Goal: Task Accomplishment & Management: Use online tool/utility

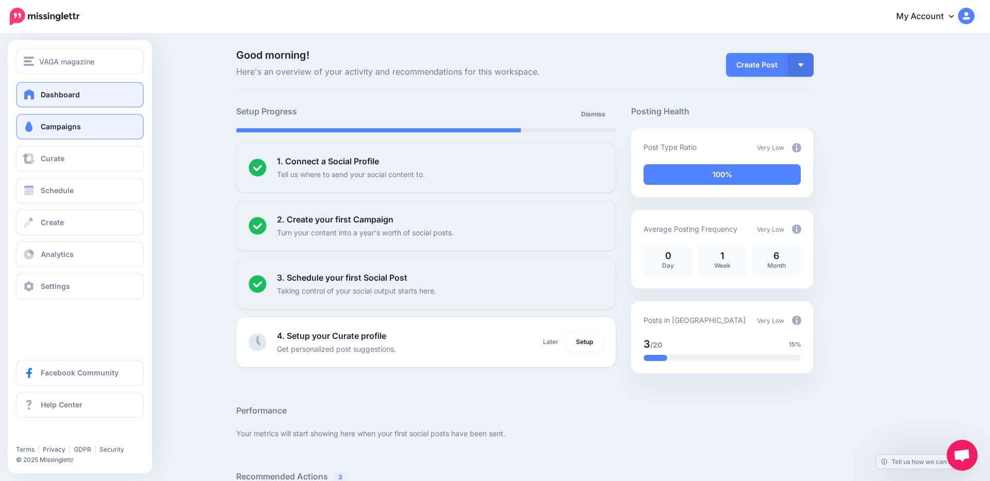
click at [48, 127] on span "Campaigns" at bounding box center [61, 126] width 40 height 9
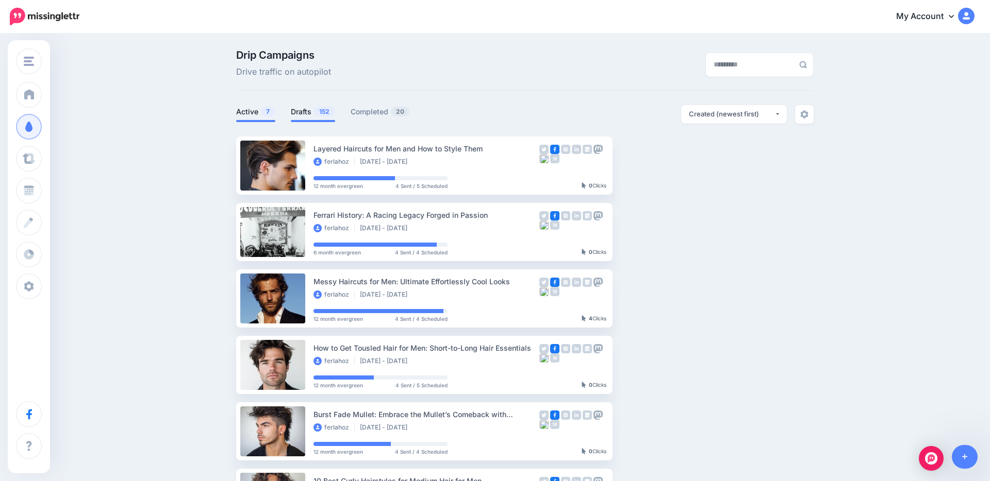
click at [300, 115] on link "Drafts 152" at bounding box center [313, 112] width 44 height 12
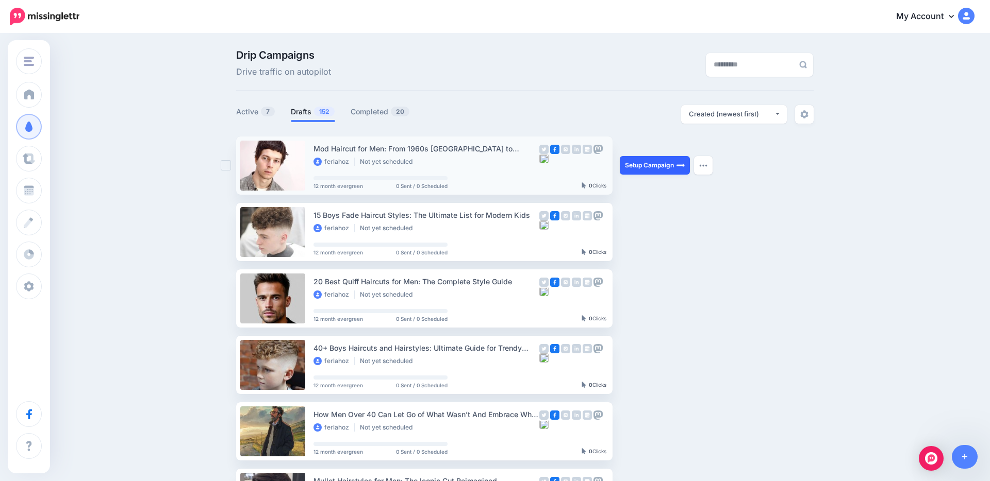
click at [664, 166] on link "Setup Campaign" at bounding box center [654, 165] width 70 height 19
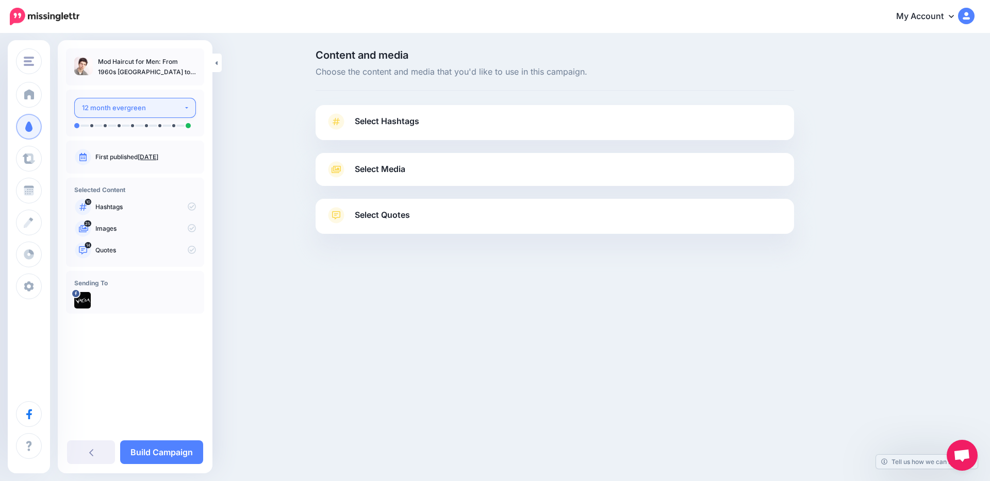
click at [142, 112] on div "12 month evergreen" at bounding box center [133, 108] width 102 height 12
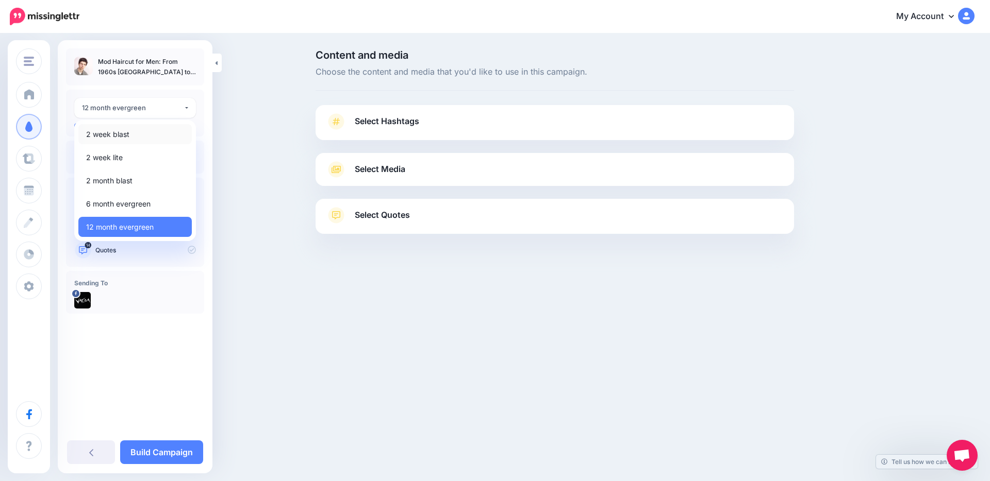
click at [134, 138] on link "2 week blast" at bounding box center [134, 134] width 113 height 20
select select "******"
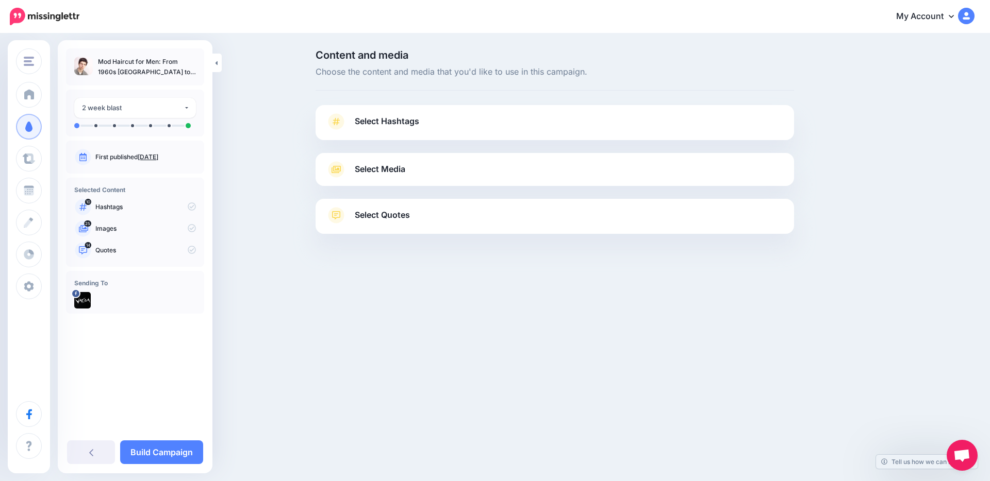
click at [374, 133] on link "Select Hashtags" at bounding box center [555, 126] width 458 height 27
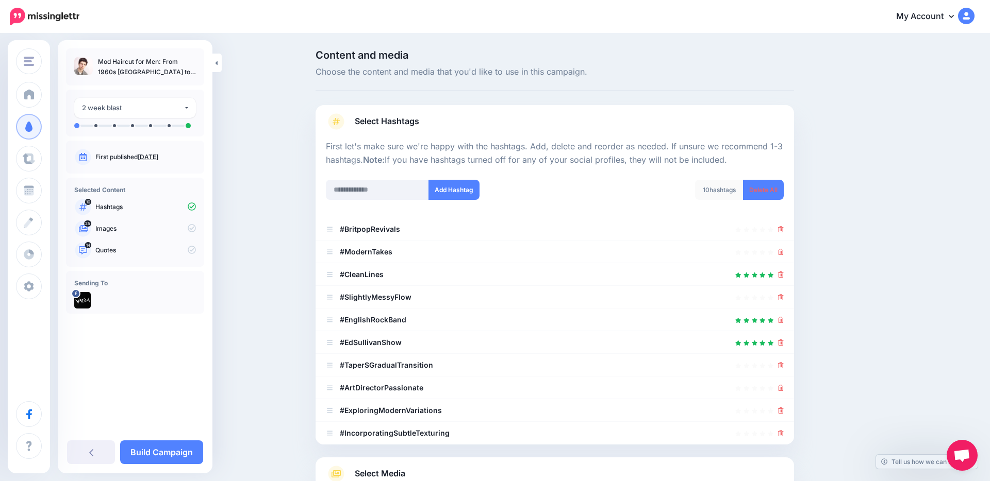
click at [779, 175] on div at bounding box center [555, 173] width 458 height 13
click at [770, 190] on link "Delete All" at bounding box center [763, 190] width 41 height 20
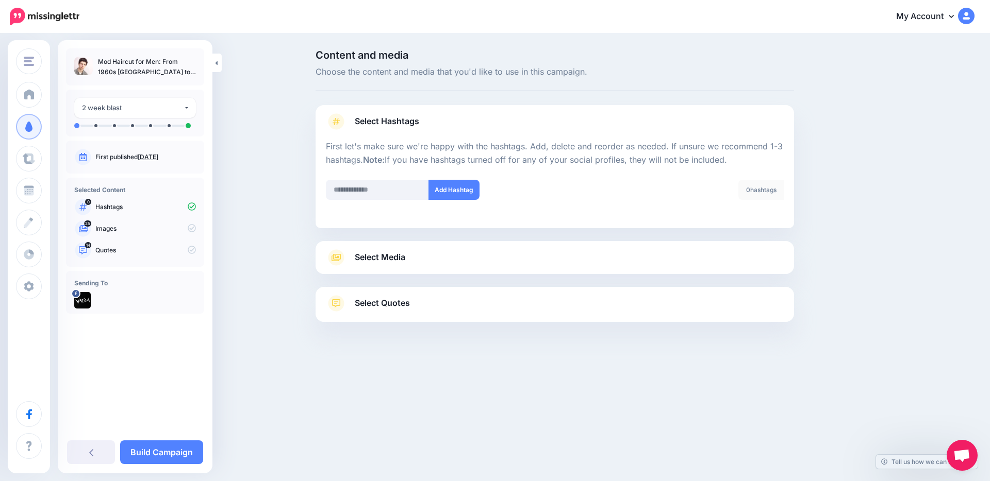
click at [456, 256] on link "Select Media" at bounding box center [555, 257] width 458 height 16
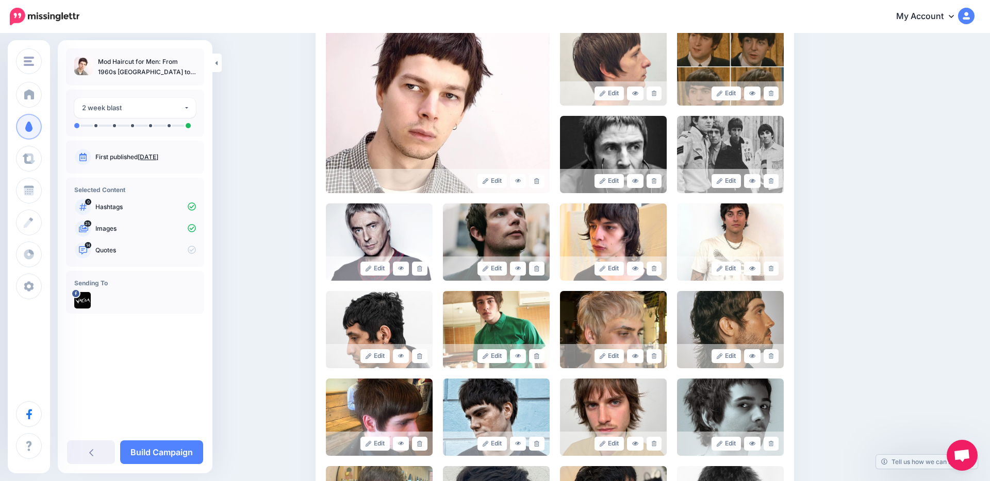
scroll to position [513, 0]
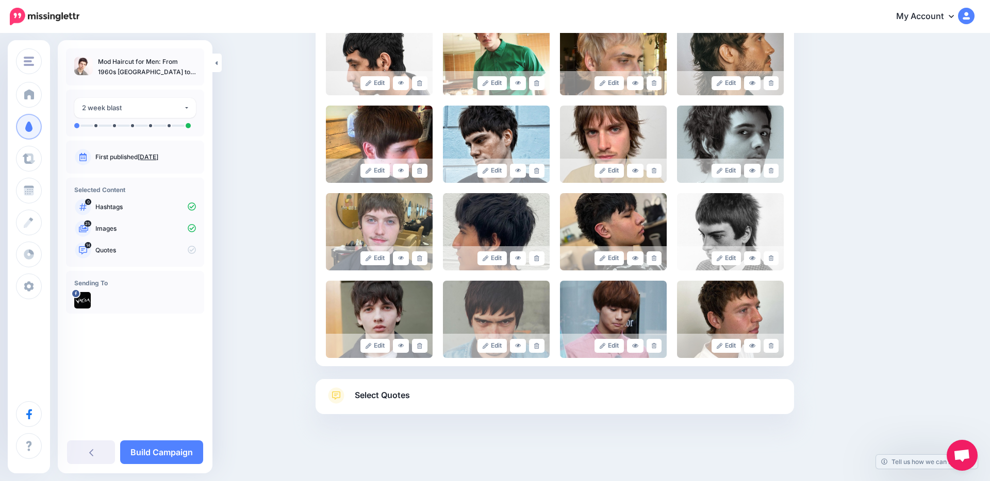
click at [386, 402] on span "Select Quotes" at bounding box center [382, 396] width 55 height 14
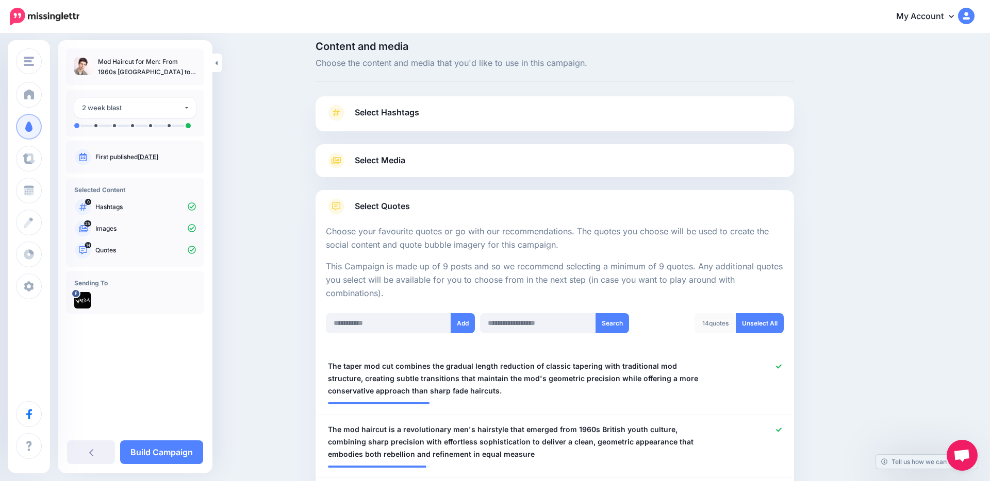
scroll to position [0, 0]
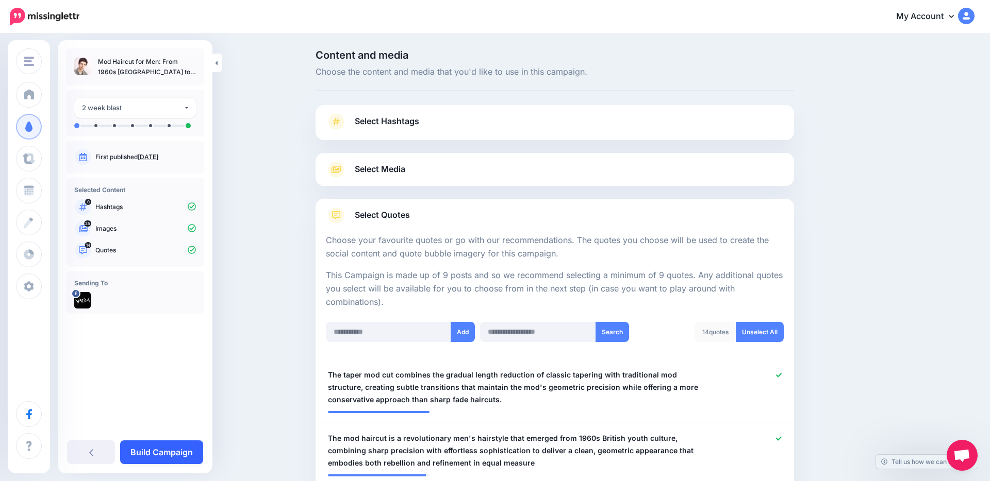
click at [172, 459] on link "Build Campaign" at bounding box center [161, 453] width 83 height 24
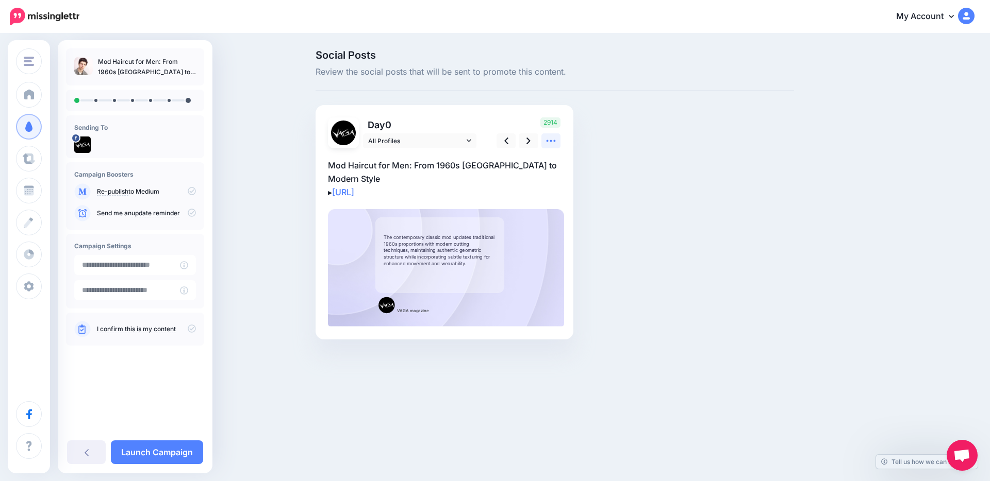
click at [550, 140] on icon at bounding box center [550, 141] width 11 height 11
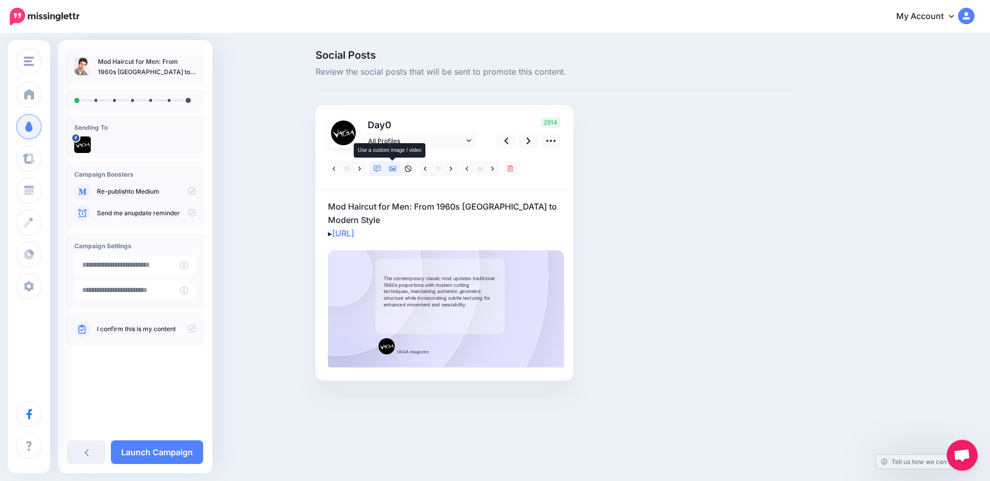
click at [389, 172] on link at bounding box center [392, 168] width 15 height 15
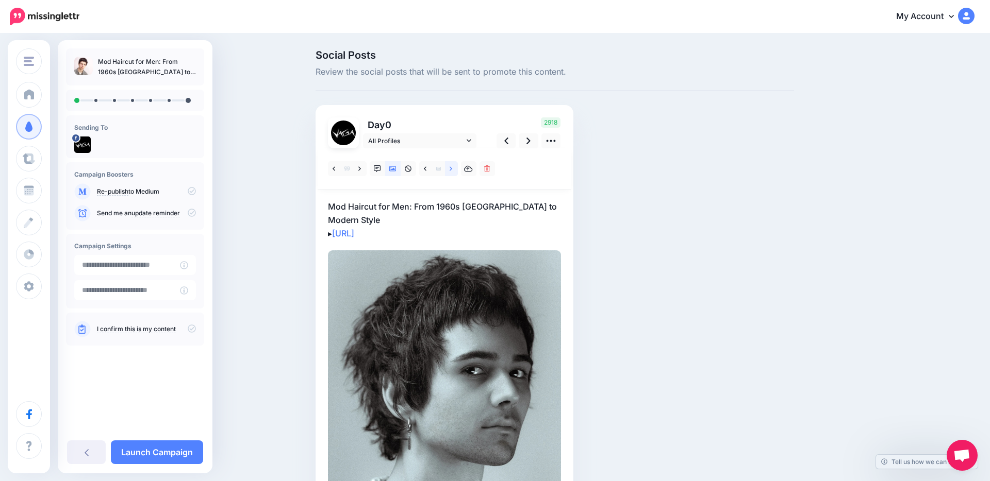
click at [453, 172] on link at bounding box center [451, 168] width 13 height 15
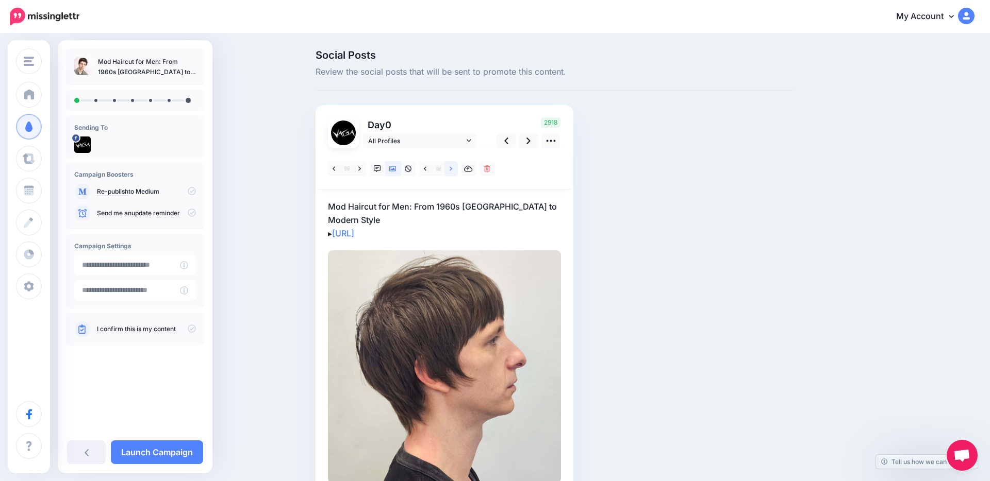
click at [453, 172] on link at bounding box center [451, 168] width 13 height 15
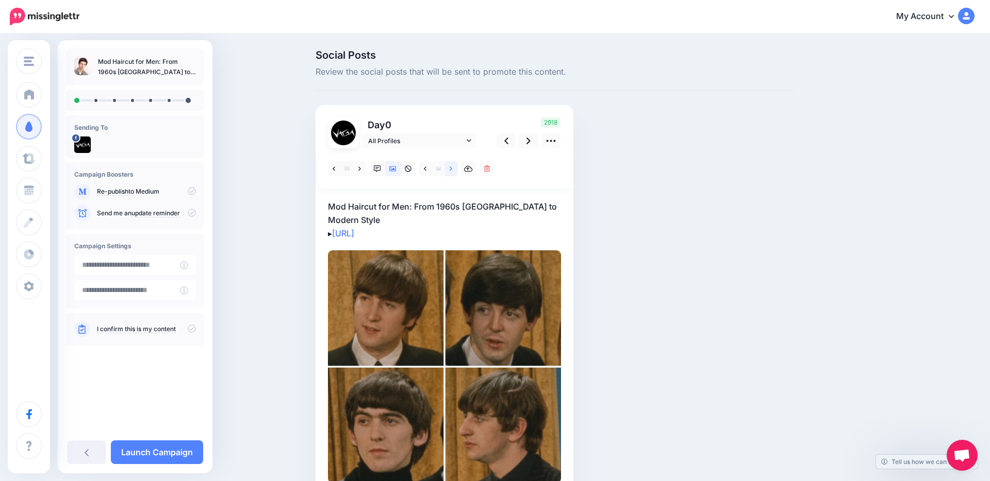
click at [453, 172] on link at bounding box center [451, 168] width 13 height 15
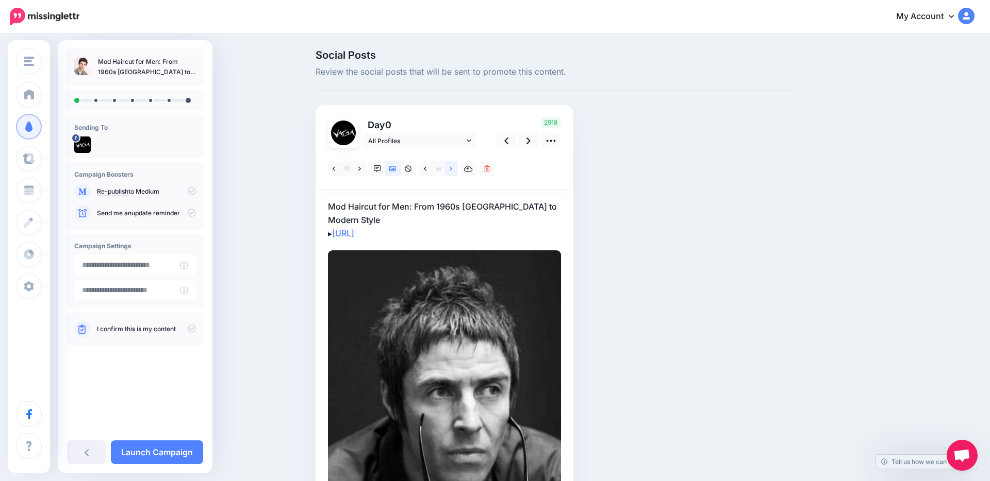
click at [453, 171] on link at bounding box center [451, 168] width 13 height 15
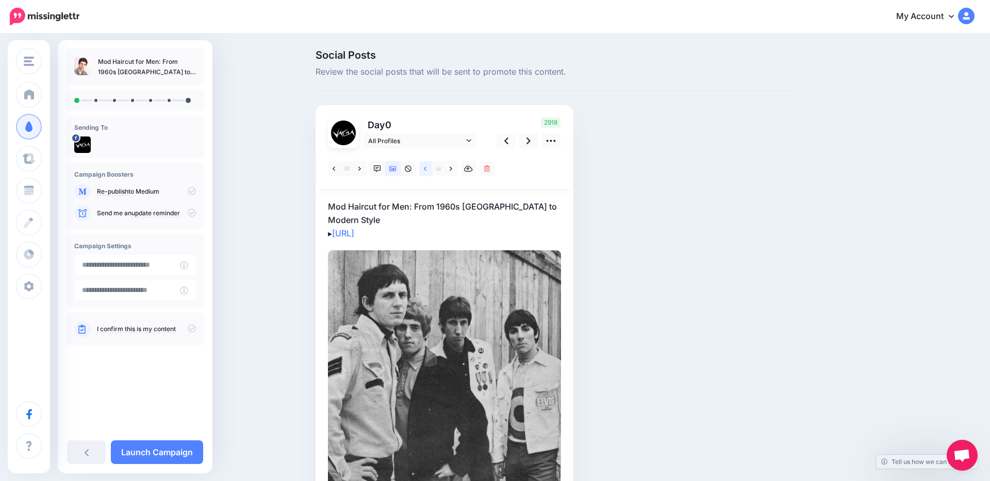
click at [425, 170] on icon at bounding box center [425, 168] width 3 height 4
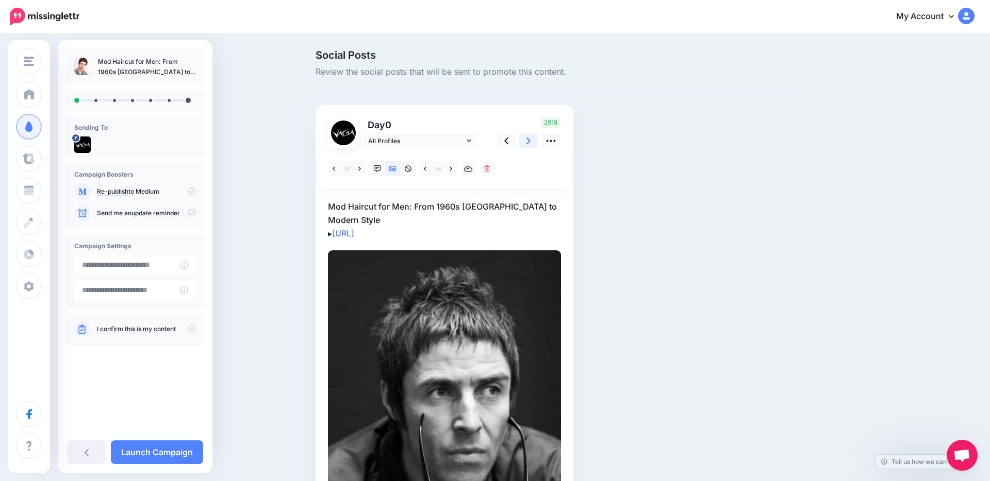
click at [530, 143] on link at bounding box center [528, 140] width 20 height 15
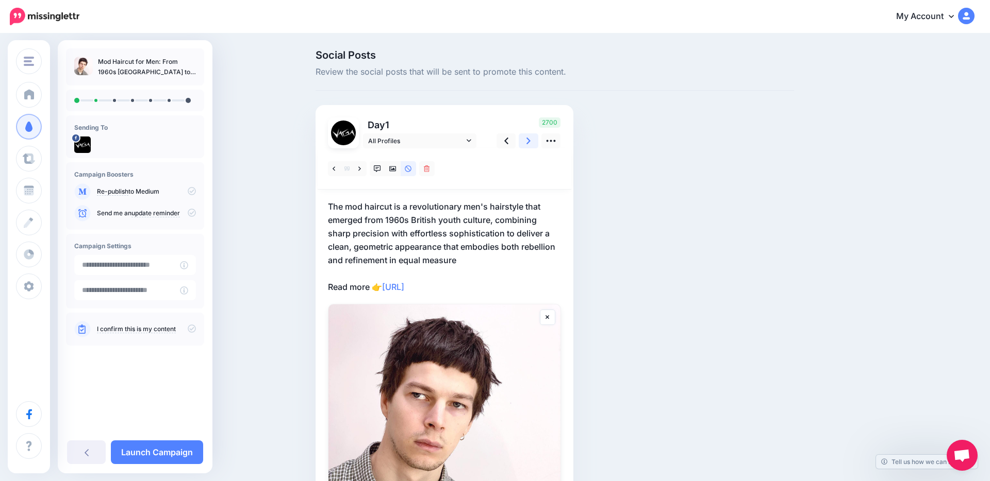
click at [526, 141] on icon at bounding box center [528, 141] width 4 height 11
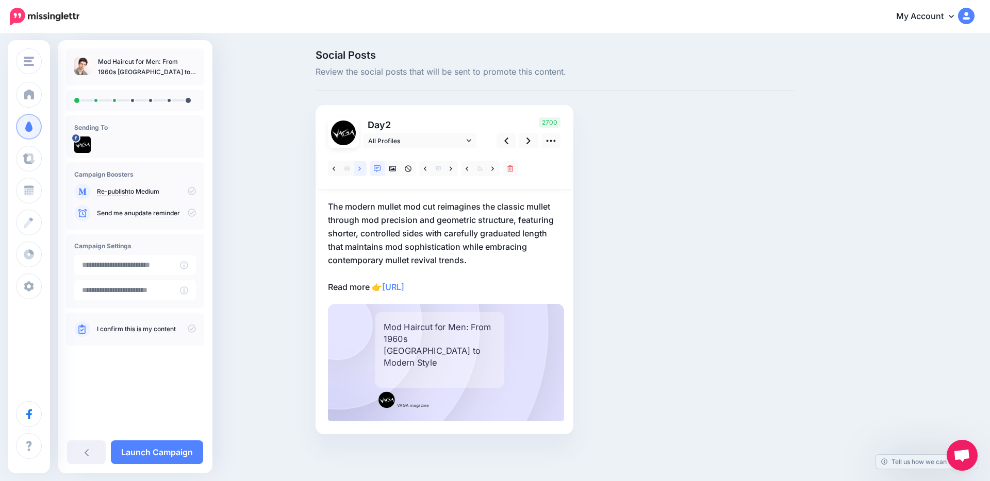
click at [361, 171] on link at bounding box center [360, 168] width 13 height 15
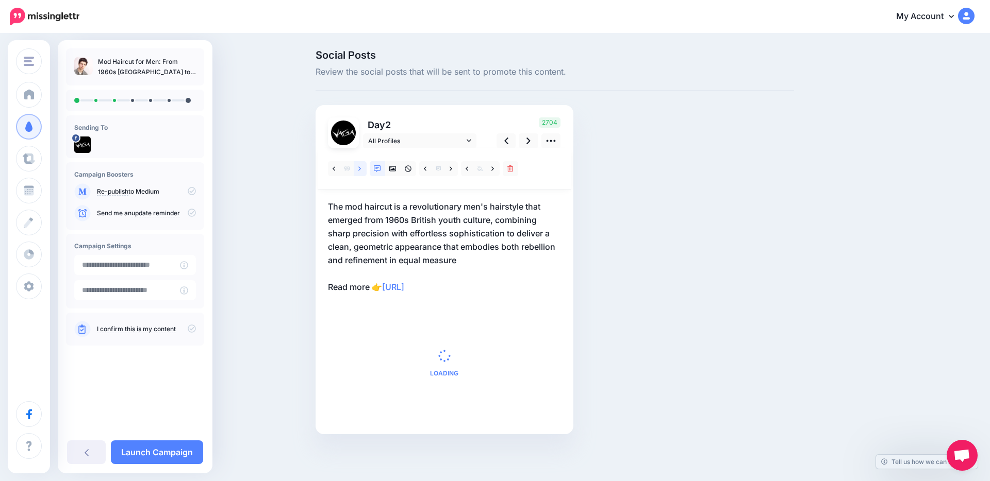
click at [361, 171] on link at bounding box center [360, 168] width 13 height 15
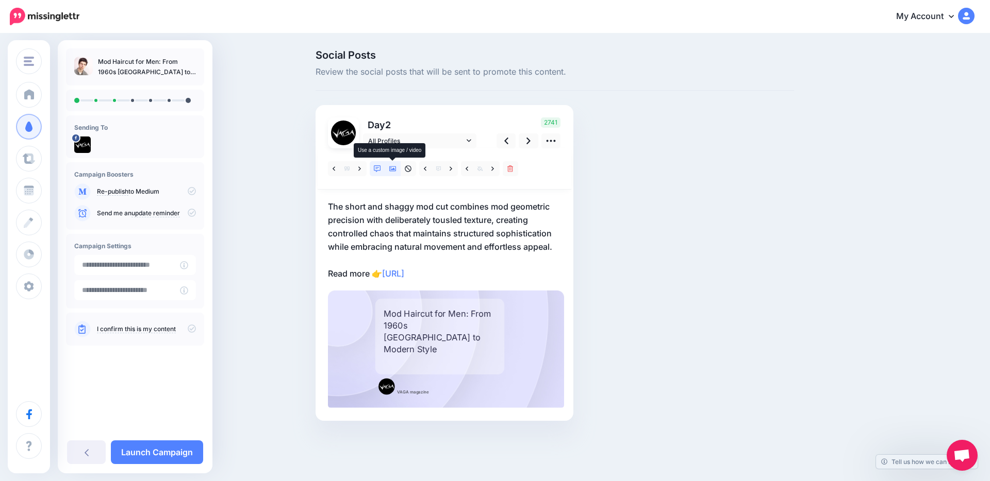
click at [392, 172] on link at bounding box center [392, 168] width 15 height 15
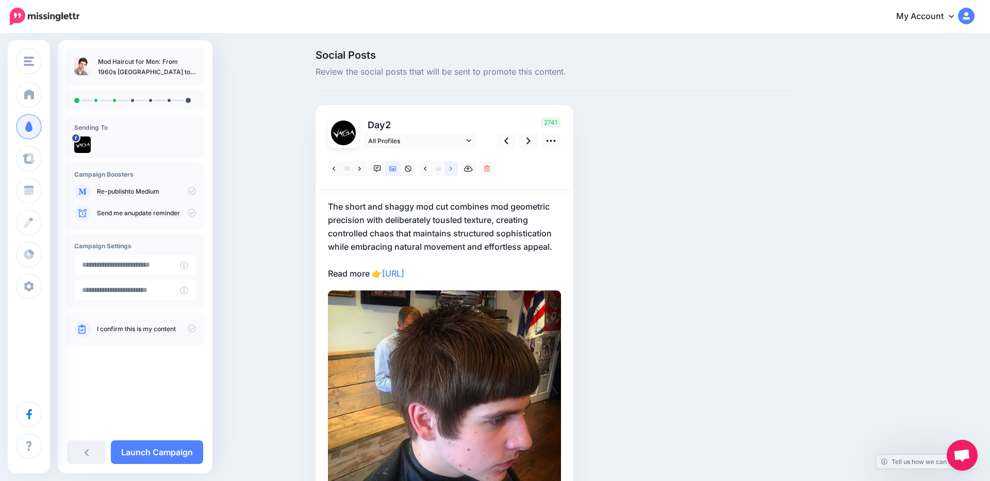
click at [450, 169] on icon at bounding box center [450, 168] width 3 height 7
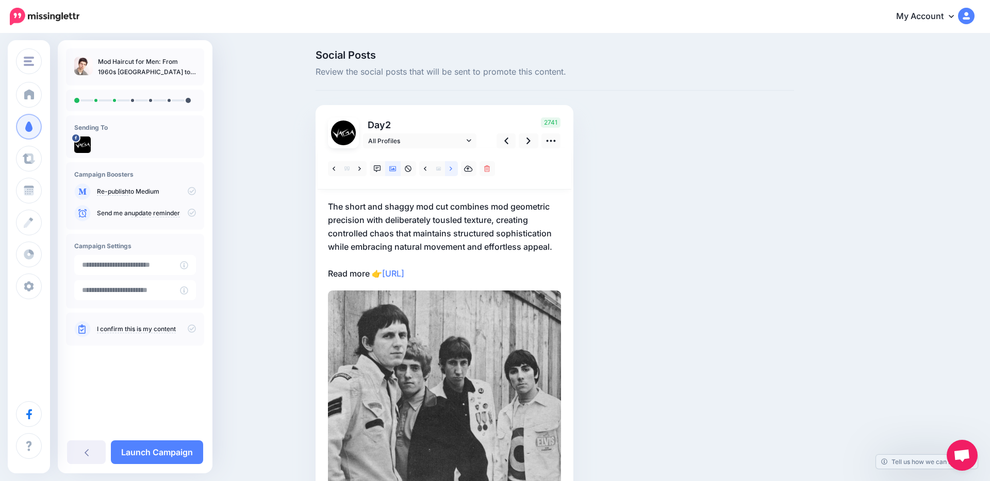
click at [450, 169] on icon at bounding box center [450, 168] width 3 height 7
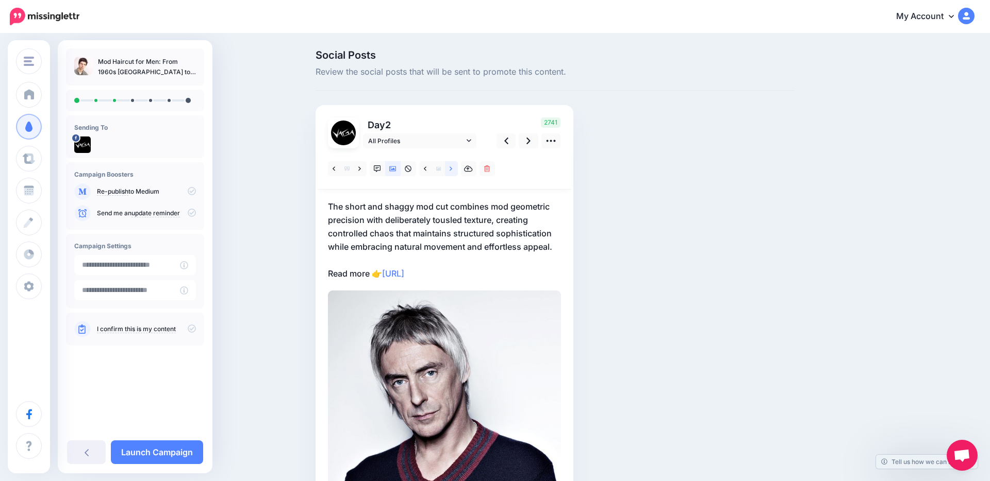
click at [450, 169] on icon at bounding box center [450, 168] width 3 height 7
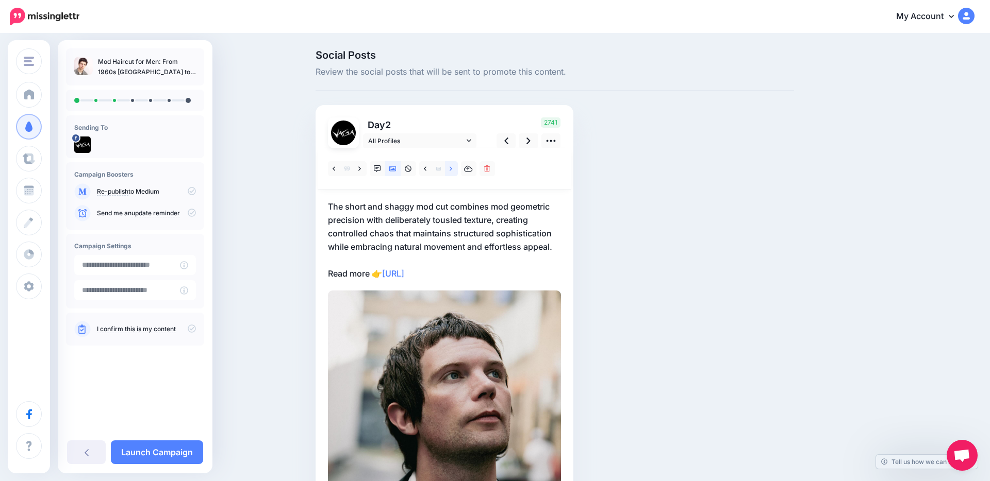
click at [450, 169] on icon at bounding box center [450, 168] width 3 height 7
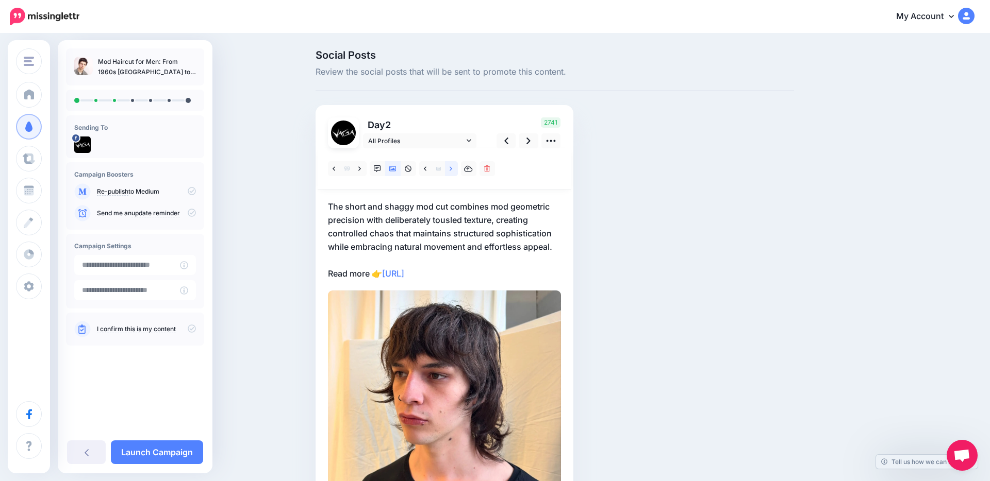
click at [449, 169] on icon at bounding box center [450, 168] width 3 height 7
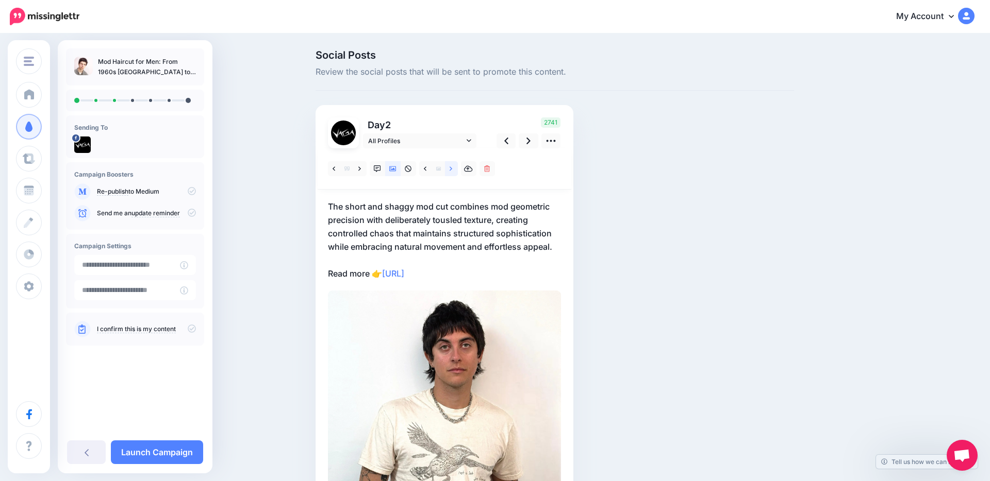
click at [449, 169] on icon at bounding box center [450, 168] width 3 height 7
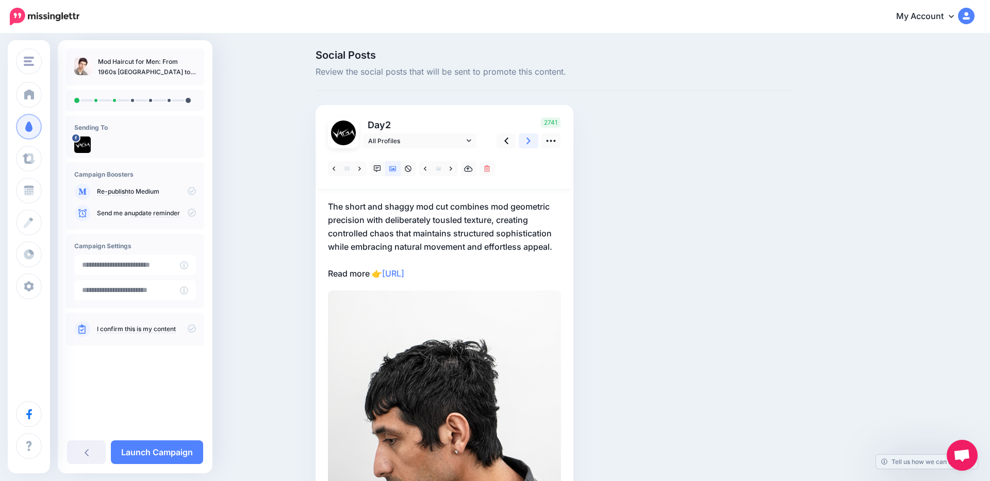
click at [527, 146] on icon at bounding box center [528, 141] width 4 height 11
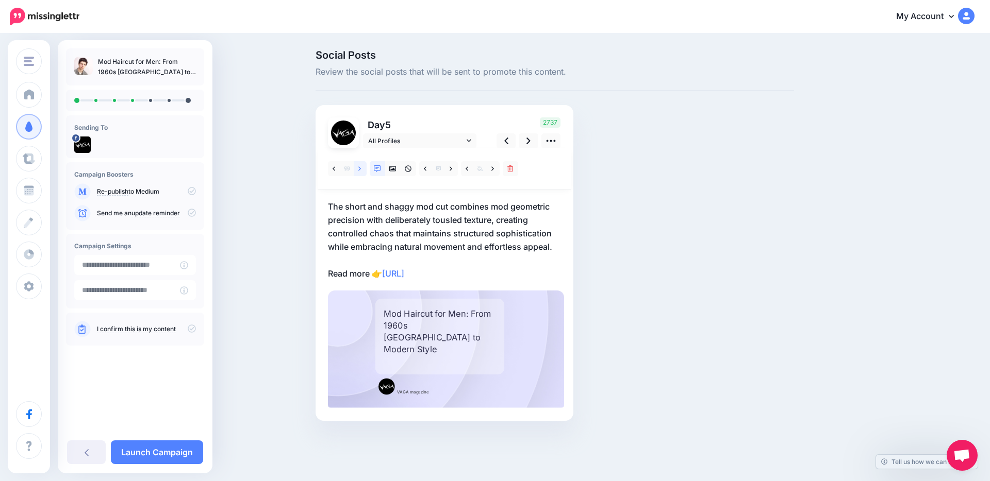
click at [358, 172] on icon at bounding box center [359, 168] width 3 height 7
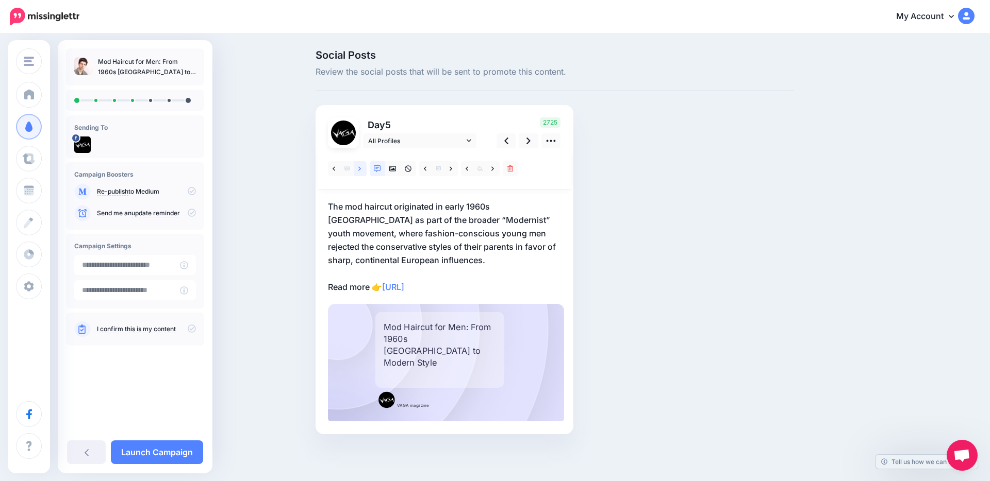
click at [358, 172] on icon at bounding box center [359, 168] width 3 height 7
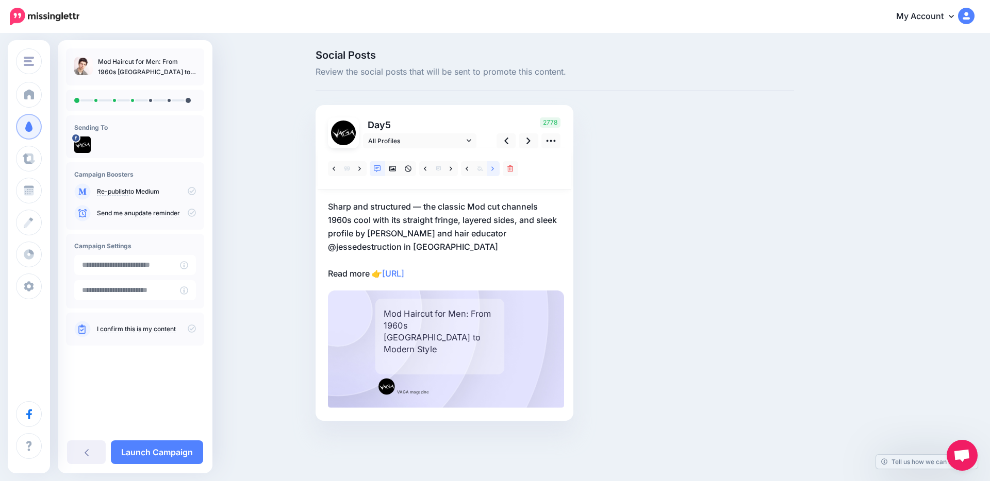
click at [495, 171] on link at bounding box center [493, 168] width 13 height 15
click at [393, 168] on icon at bounding box center [392, 168] width 7 height 5
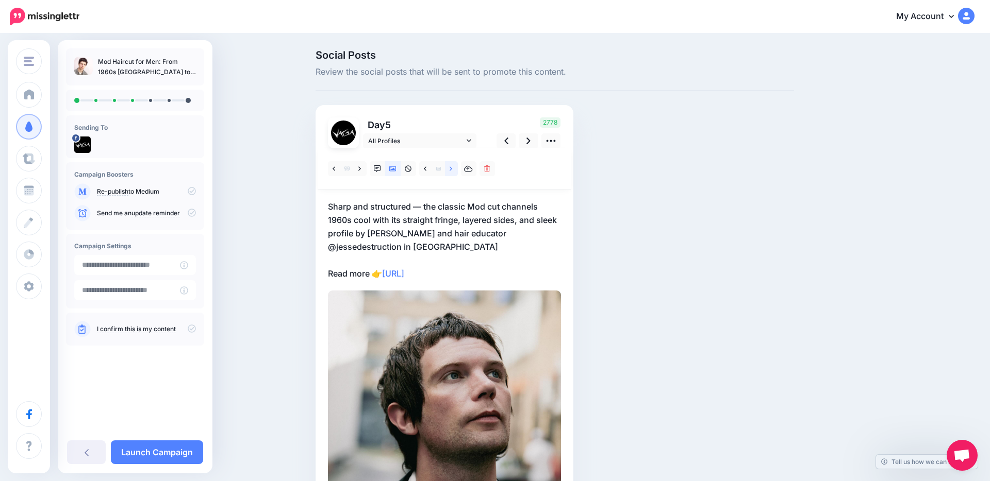
click at [450, 170] on icon at bounding box center [450, 168] width 3 height 4
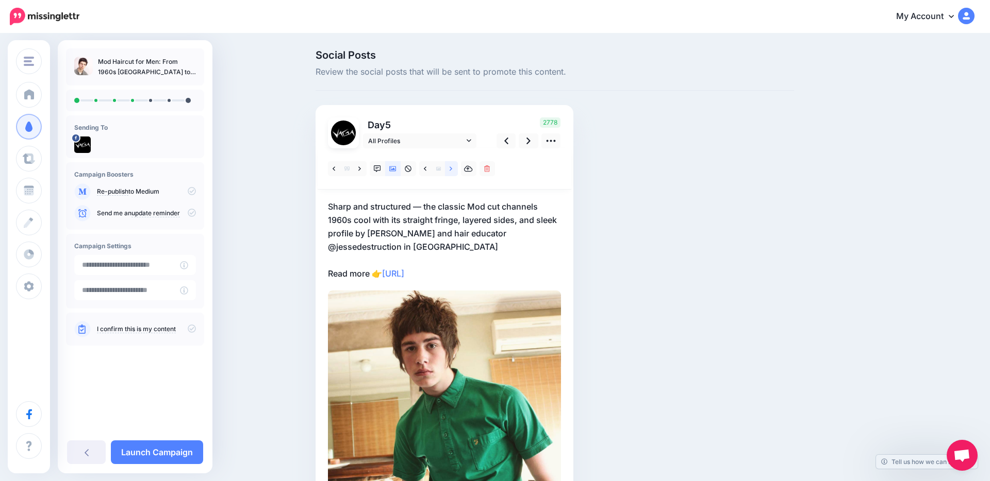
click at [450, 170] on icon at bounding box center [450, 168] width 3 height 4
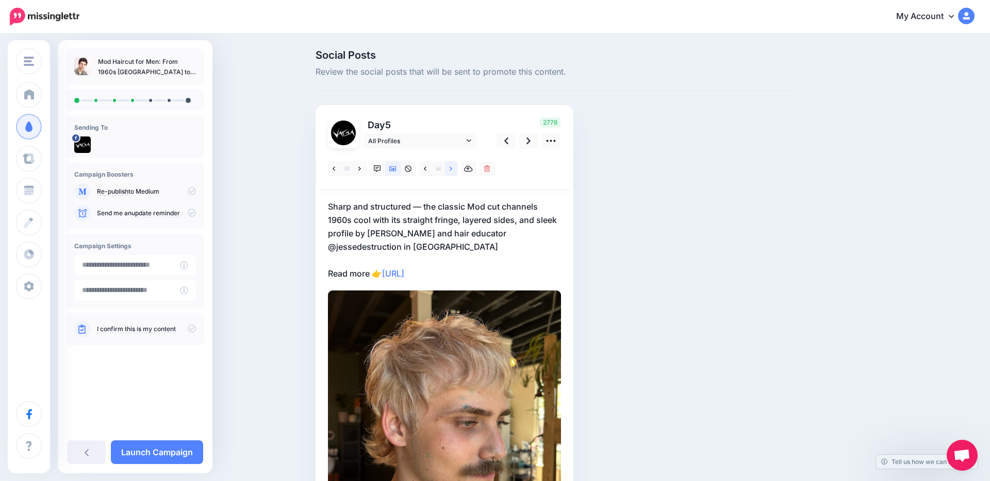
click at [450, 169] on icon at bounding box center [450, 168] width 3 height 7
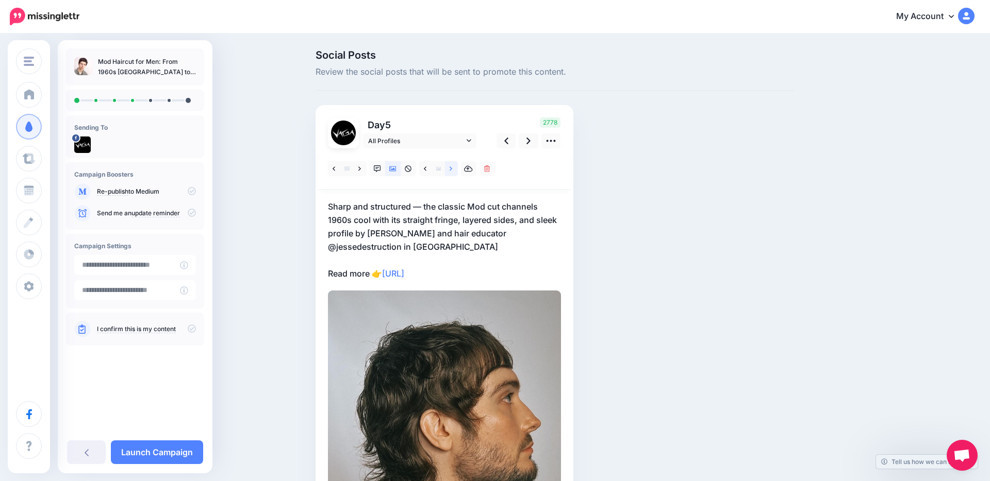
click at [450, 169] on icon at bounding box center [450, 168] width 3 height 7
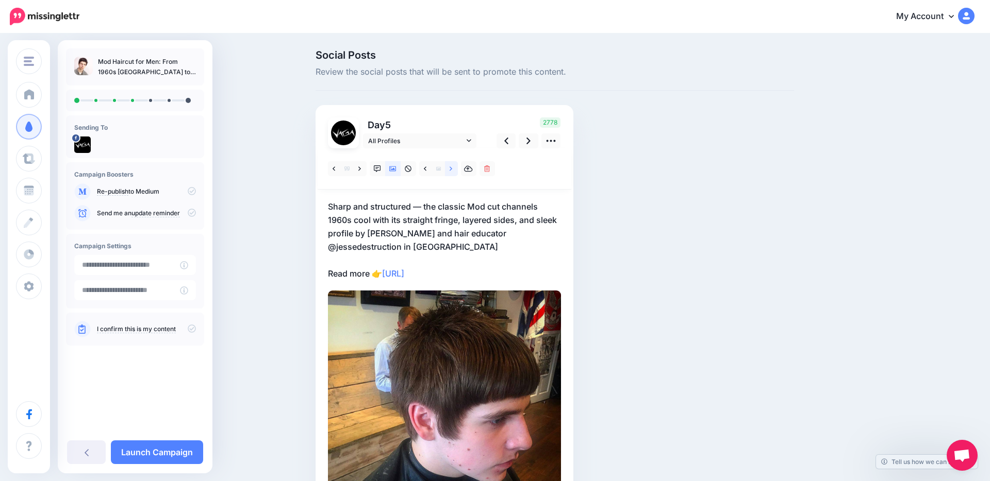
click at [455, 169] on link at bounding box center [451, 168] width 13 height 15
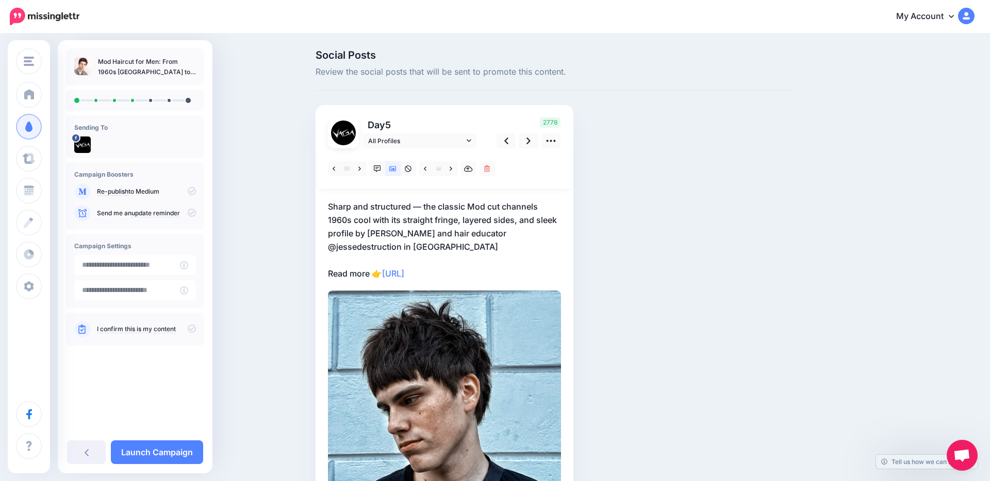
click at [491, 228] on p "Sharp and structured — the classic Mod cut channels 1960s cool with its straigh…" at bounding box center [444, 240] width 233 height 80
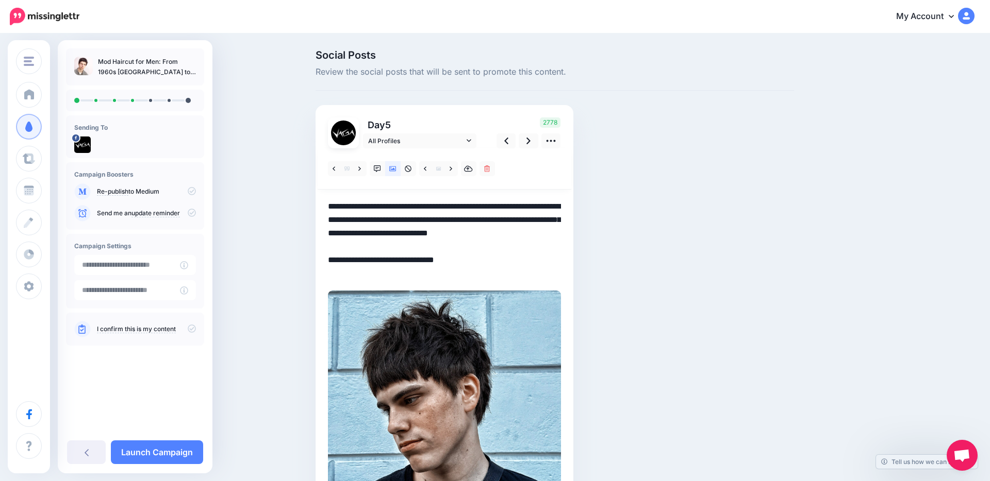
click at [351, 171] on span at bounding box center [347, 168] width 13 height 15
click at [360, 170] on icon at bounding box center [359, 168] width 3 height 7
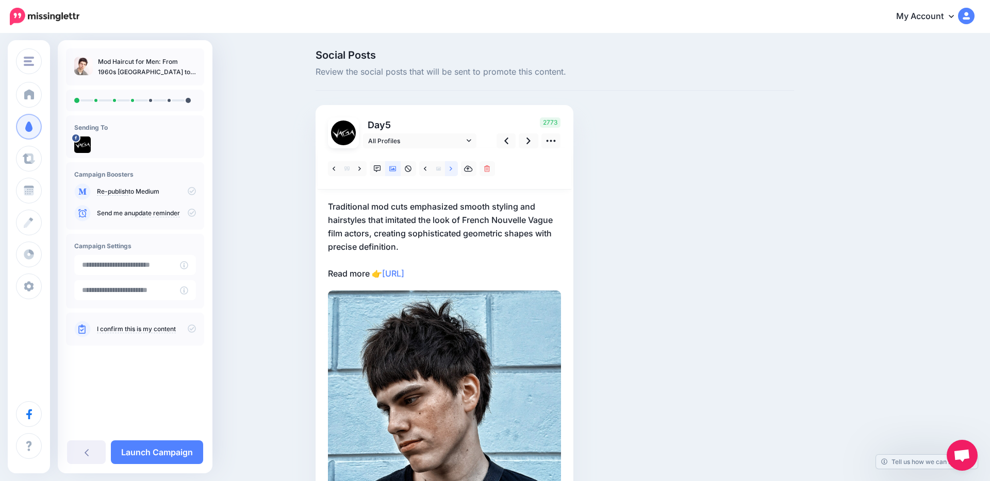
click at [451, 170] on icon at bounding box center [450, 168] width 3 height 7
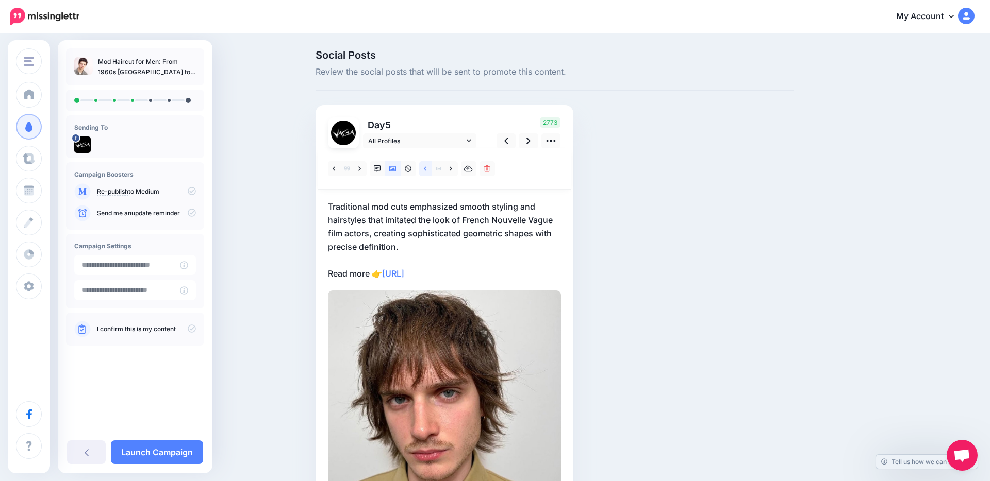
click at [426, 170] on icon at bounding box center [425, 168] width 3 height 7
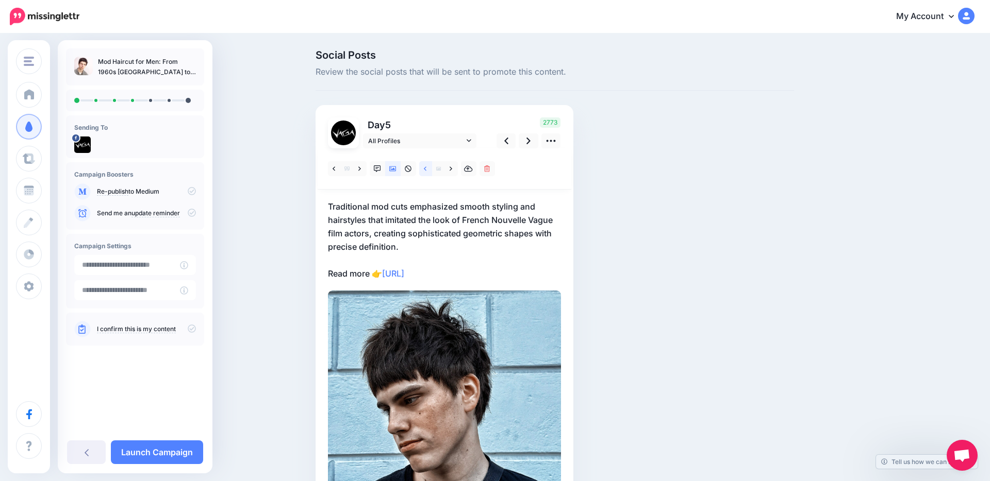
click at [426, 170] on icon at bounding box center [425, 168] width 3 height 7
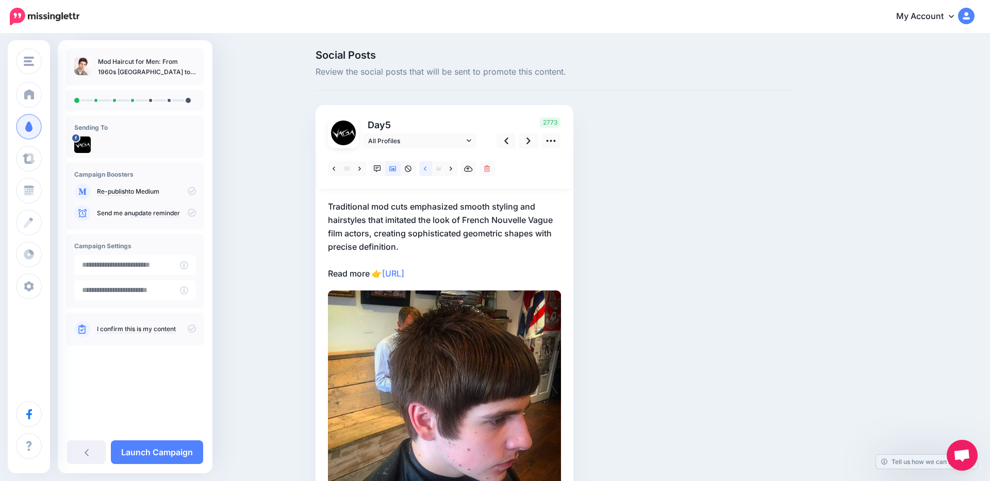
click at [426, 169] on icon at bounding box center [425, 168] width 3 height 7
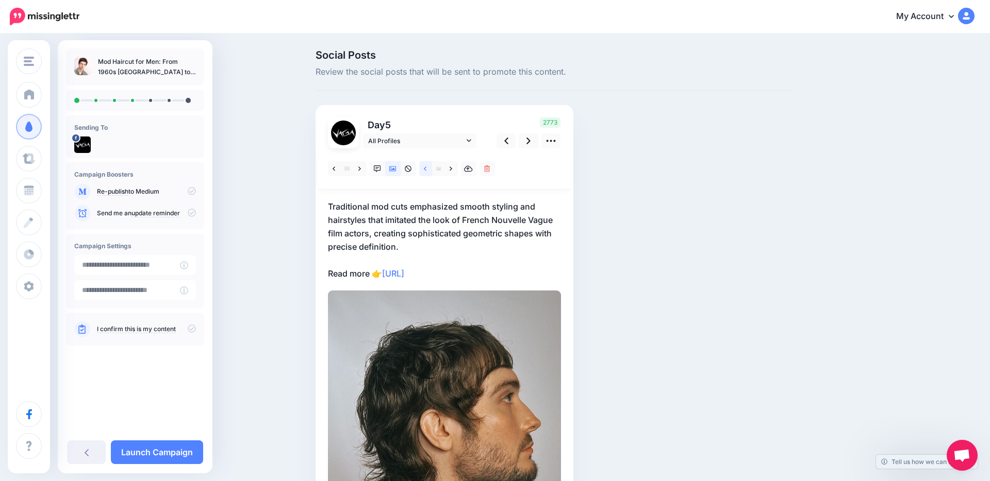
click at [426, 169] on icon at bounding box center [425, 168] width 3 height 7
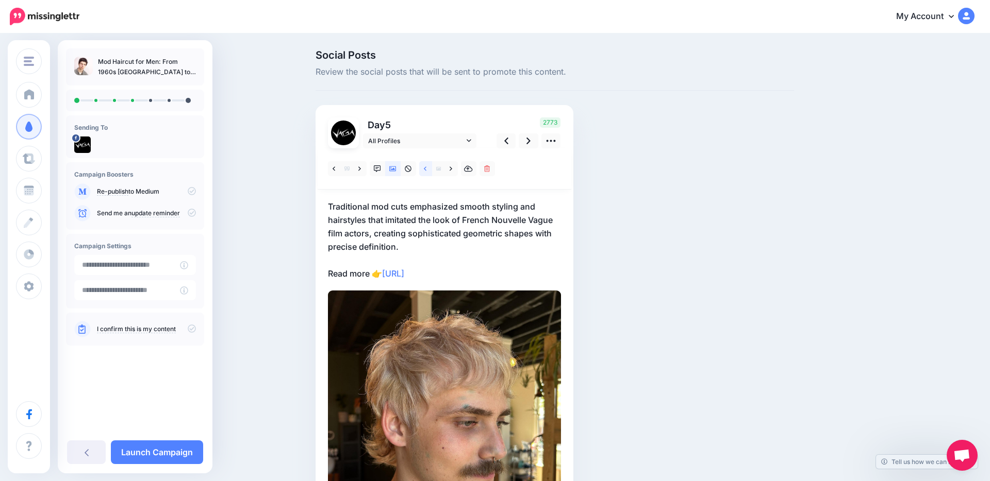
click at [426, 169] on icon at bounding box center [425, 168] width 3 height 7
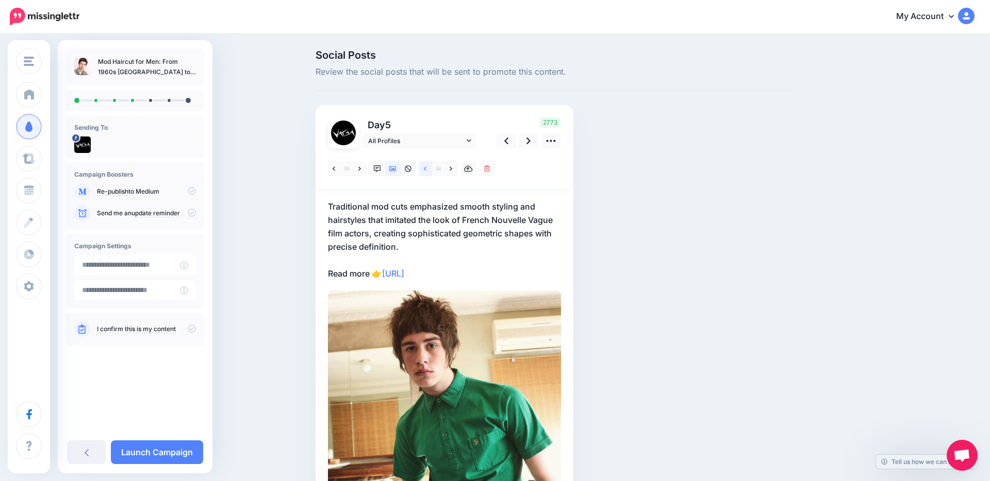
click at [425, 169] on icon at bounding box center [425, 168] width 3 height 7
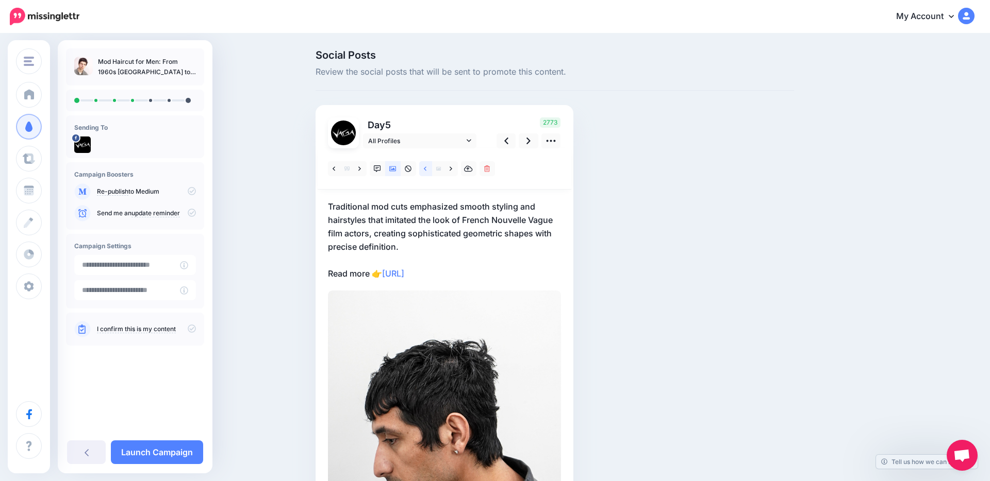
click at [425, 169] on icon at bounding box center [425, 168] width 3 height 7
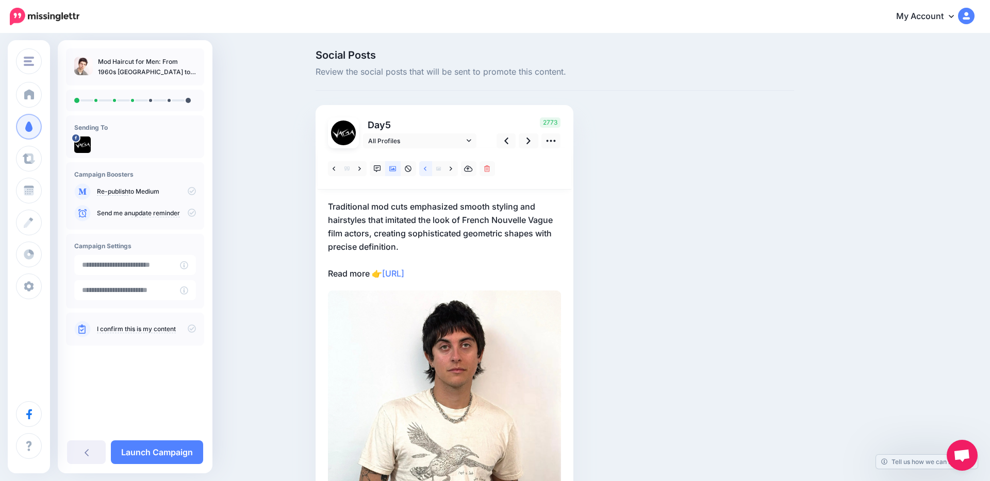
click at [425, 169] on icon at bounding box center [425, 168] width 3 height 7
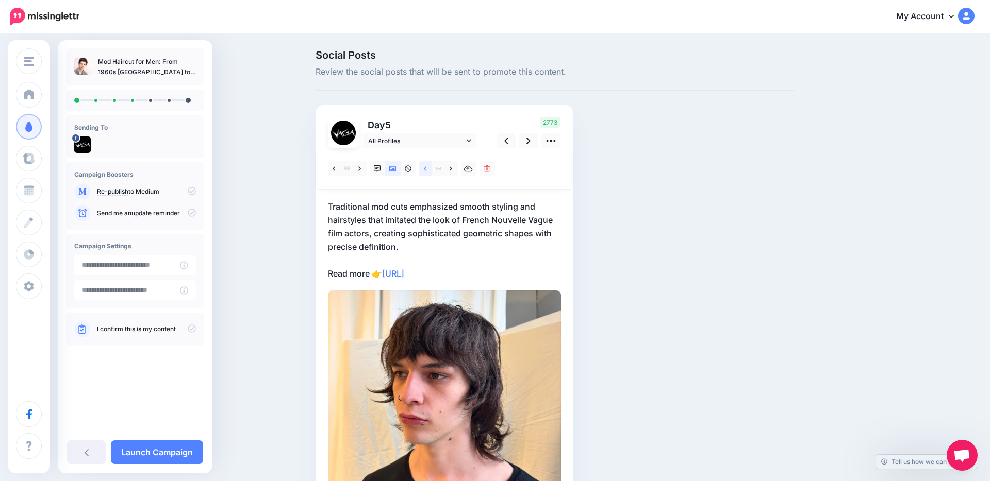
click at [425, 169] on icon at bounding box center [425, 168] width 3 height 7
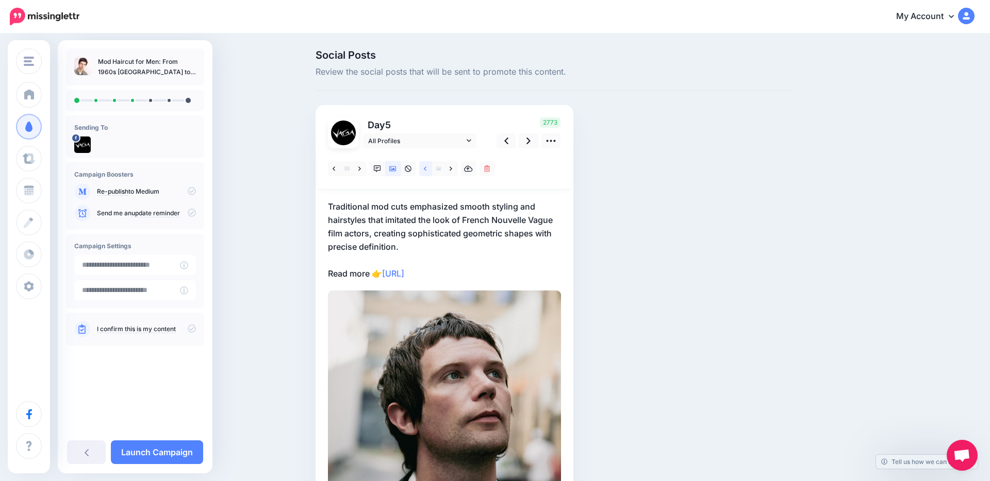
click at [425, 169] on icon at bounding box center [425, 168] width 3 height 7
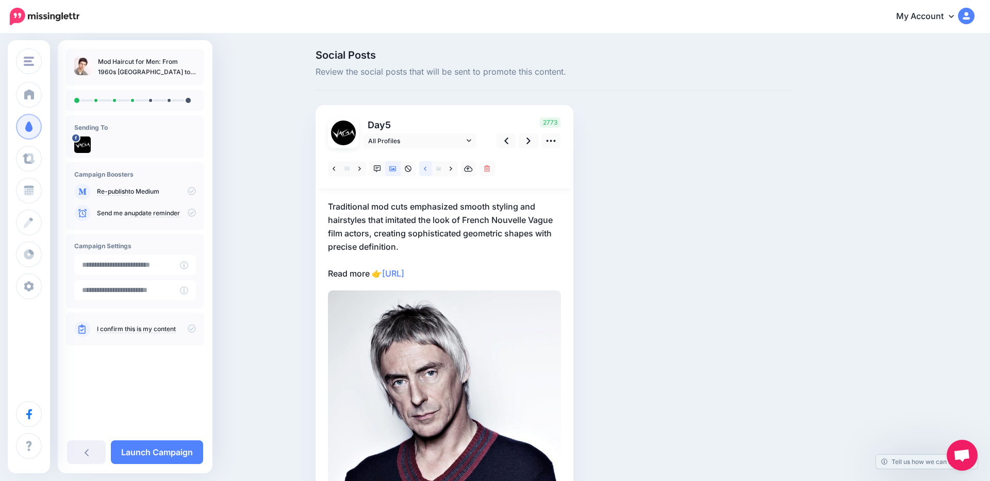
click at [425, 169] on icon at bounding box center [425, 168] width 3 height 7
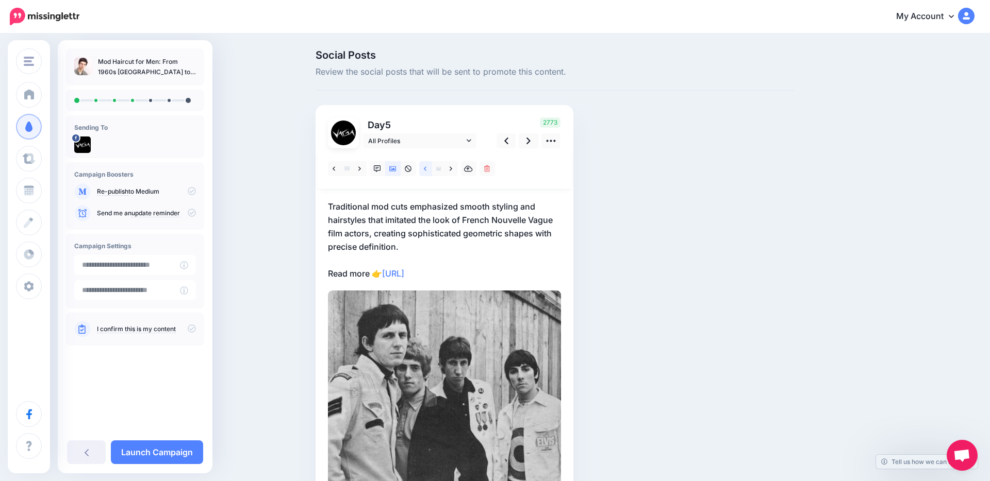
click at [423, 169] on link at bounding box center [425, 168] width 13 height 15
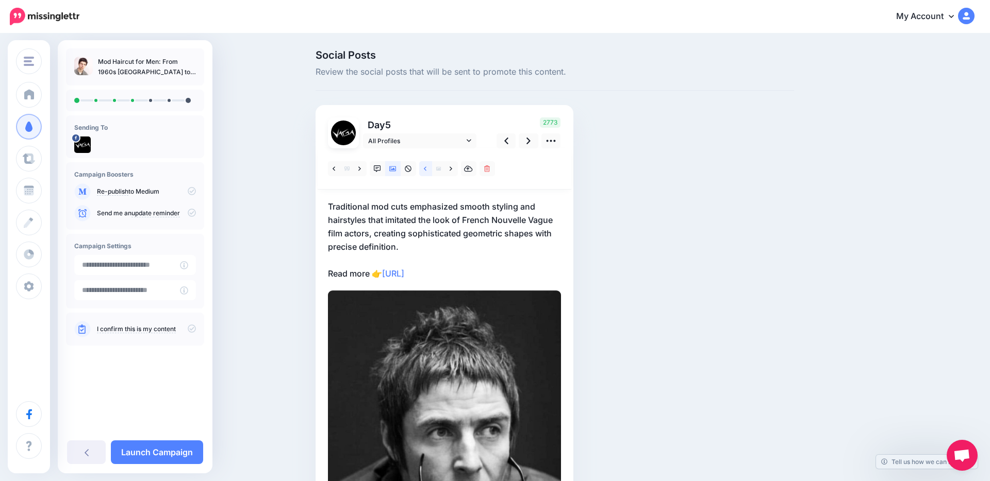
click at [423, 169] on link at bounding box center [425, 168] width 13 height 15
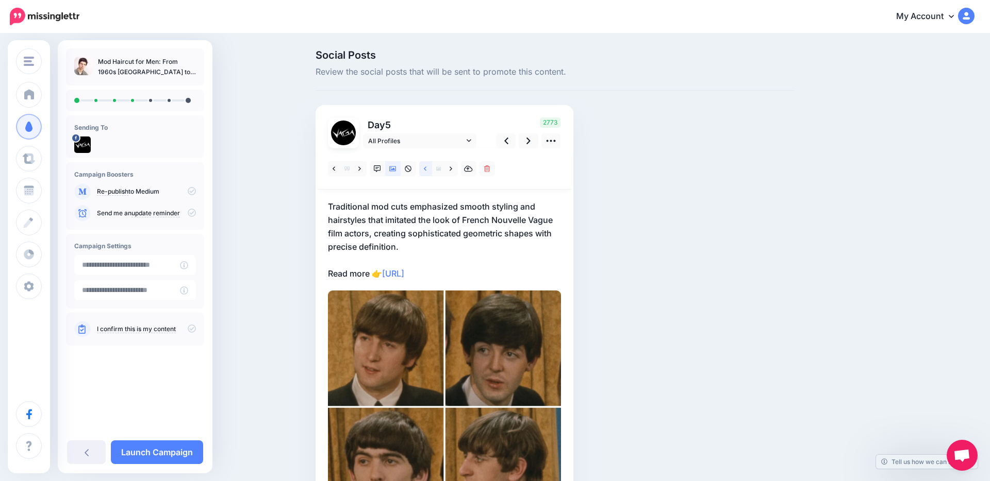
click at [423, 169] on link at bounding box center [425, 168] width 13 height 15
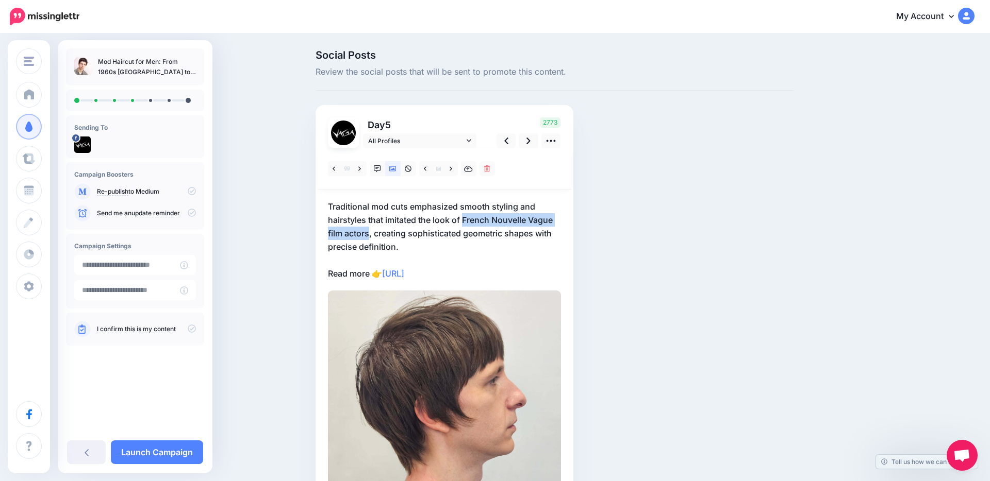
drag, startPoint x: 465, startPoint y: 221, endPoint x: 368, endPoint y: 234, distance: 97.7
click at [368, 234] on p "Traditional mod cuts emphasized smooth styling and hairstyles that imitated the…" at bounding box center [444, 240] width 233 height 80
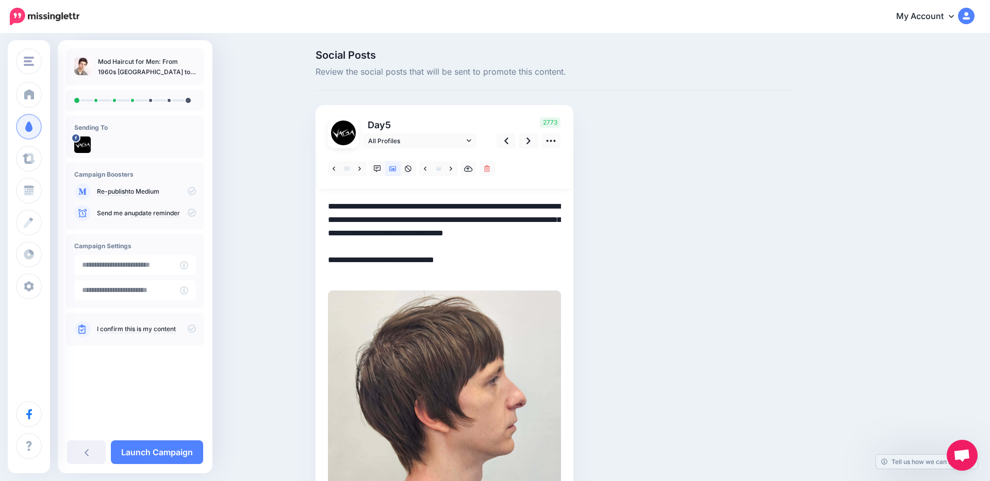
click at [411, 231] on textarea "**********" at bounding box center [444, 240] width 233 height 80
click at [460, 167] on div at bounding box center [413, 168] width 170 height 15
click at [454, 167] on link at bounding box center [451, 168] width 13 height 15
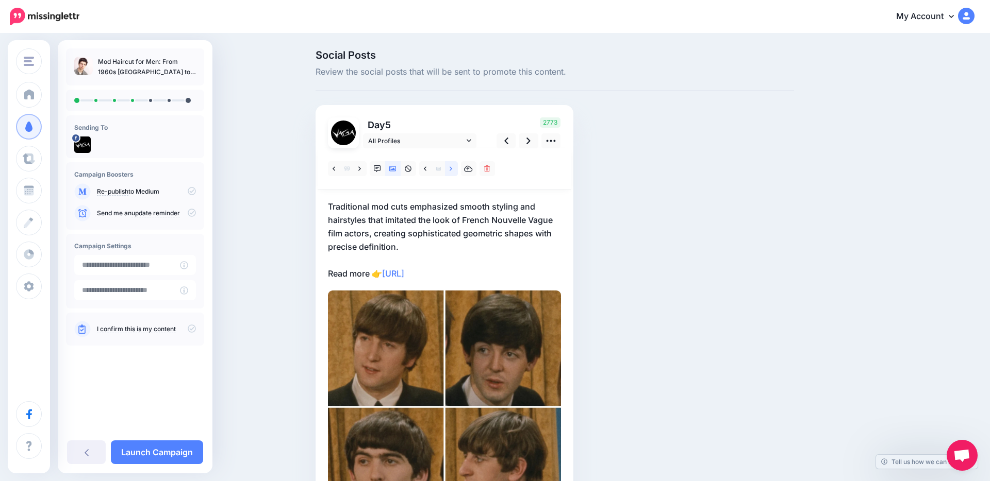
click at [451, 171] on icon at bounding box center [450, 168] width 3 height 7
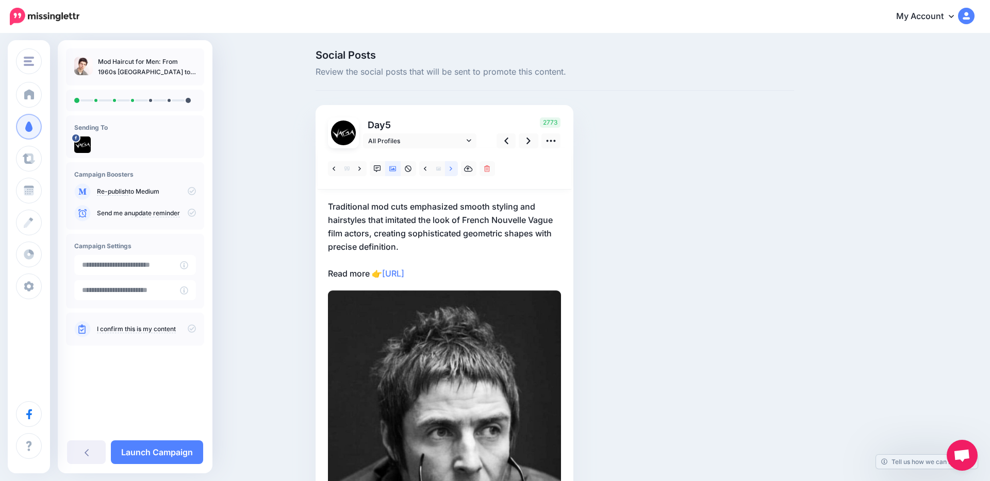
click at [451, 171] on icon at bounding box center [450, 168] width 3 height 7
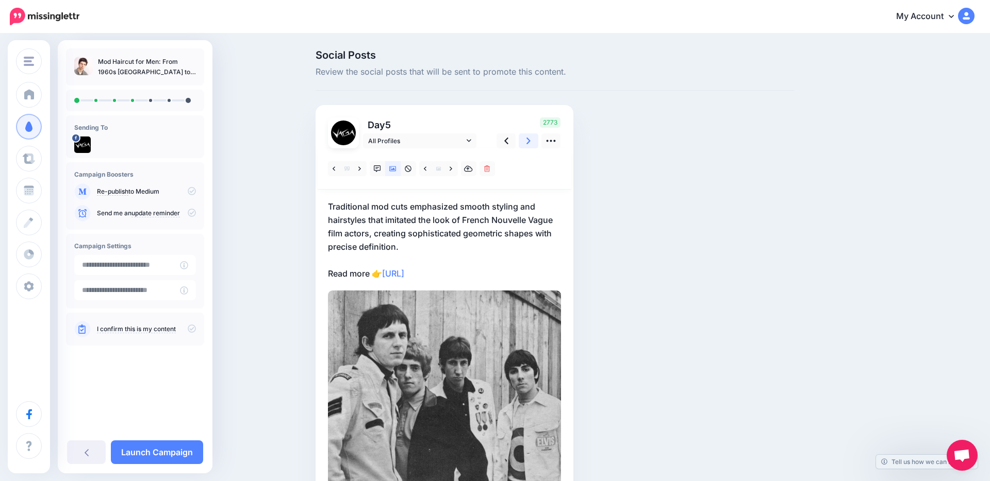
click at [526, 137] on icon at bounding box center [528, 141] width 4 height 11
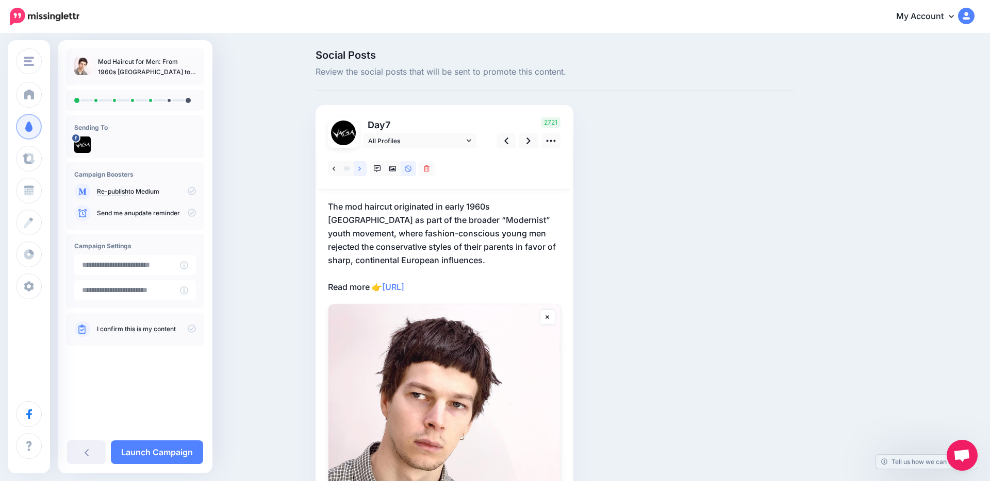
click at [359, 169] on icon at bounding box center [359, 168] width 3 height 4
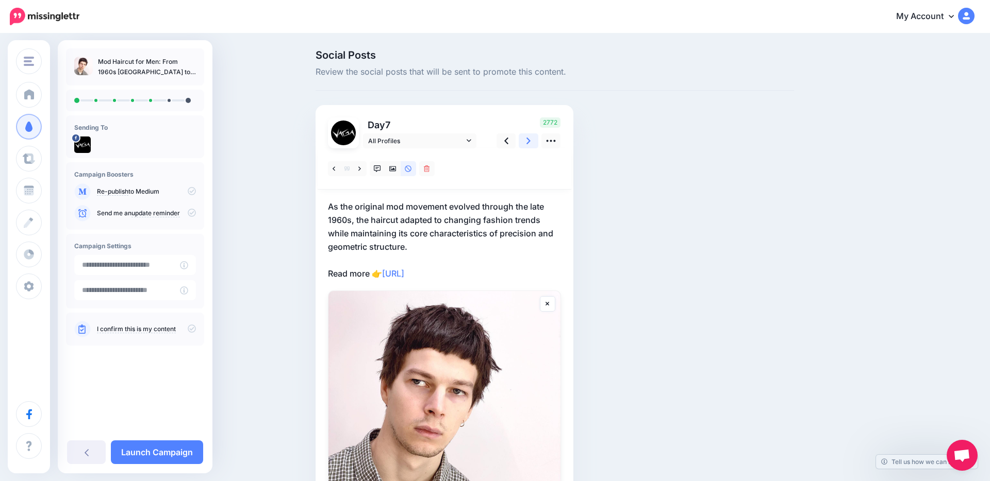
click at [526, 140] on icon at bounding box center [528, 141] width 4 height 11
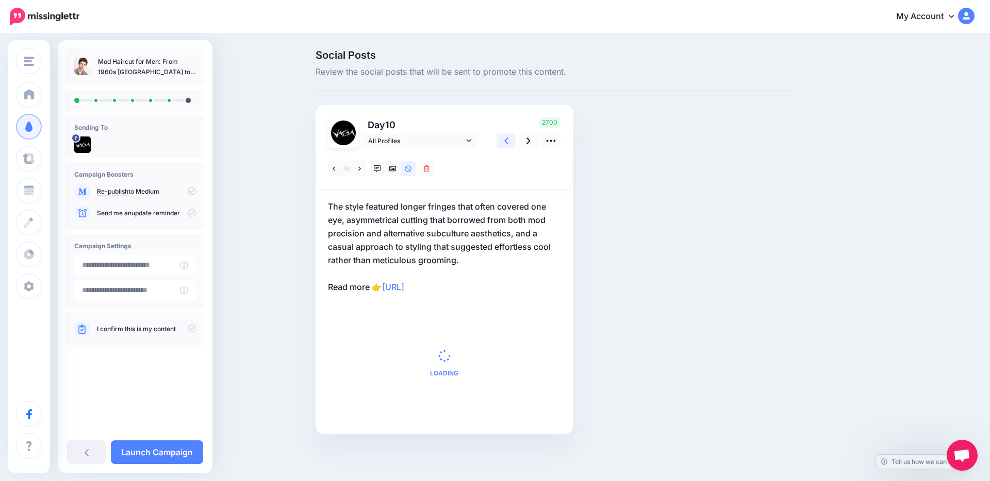
click at [509, 143] on link at bounding box center [506, 140] width 20 height 15
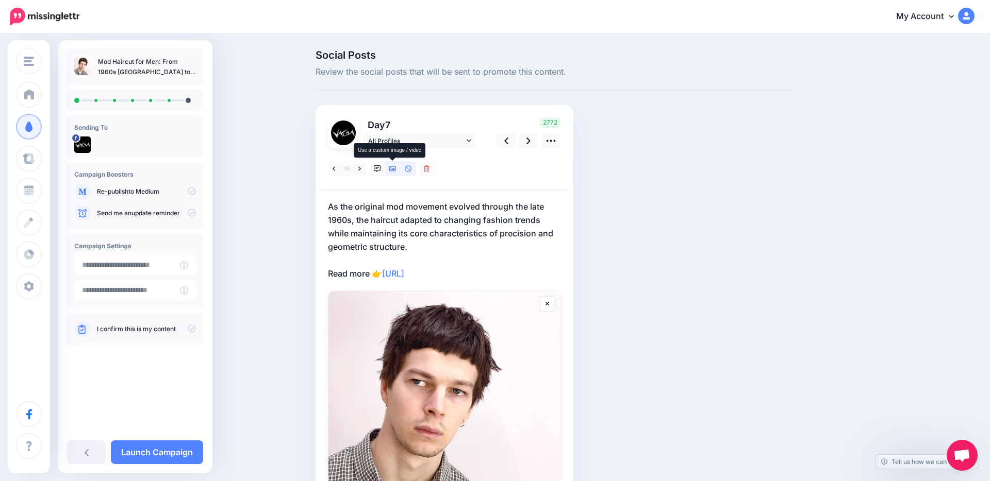
click at [392, 168] on icon at bounding box center [392, 168] width 7 height 7
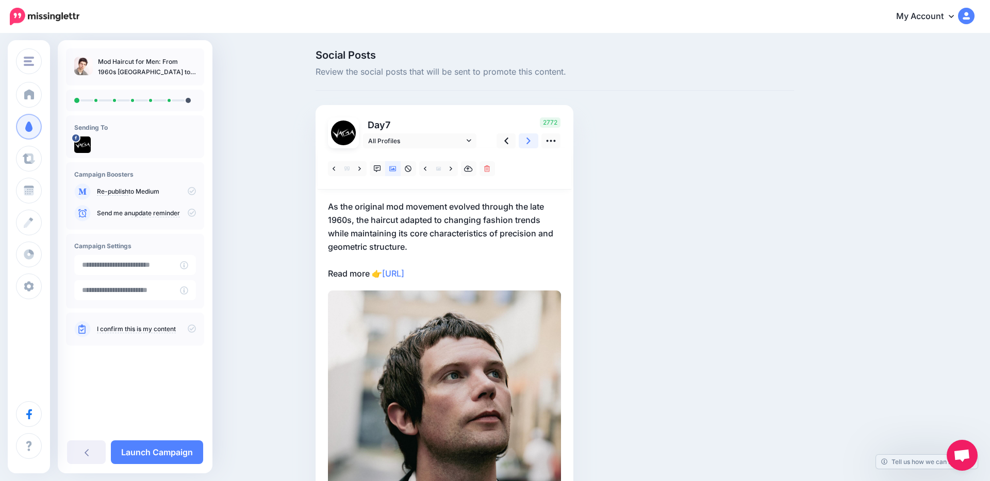
click at [524, 144] on link at bounding box center [528, 140] width 20 height 15
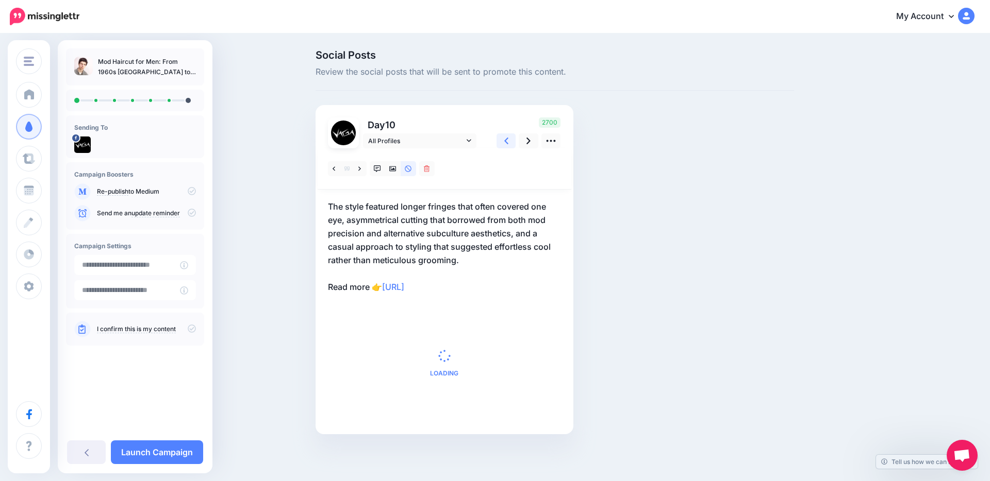
click at [505, 145] on icon at bounding box center [506, 141] width 4 height 11
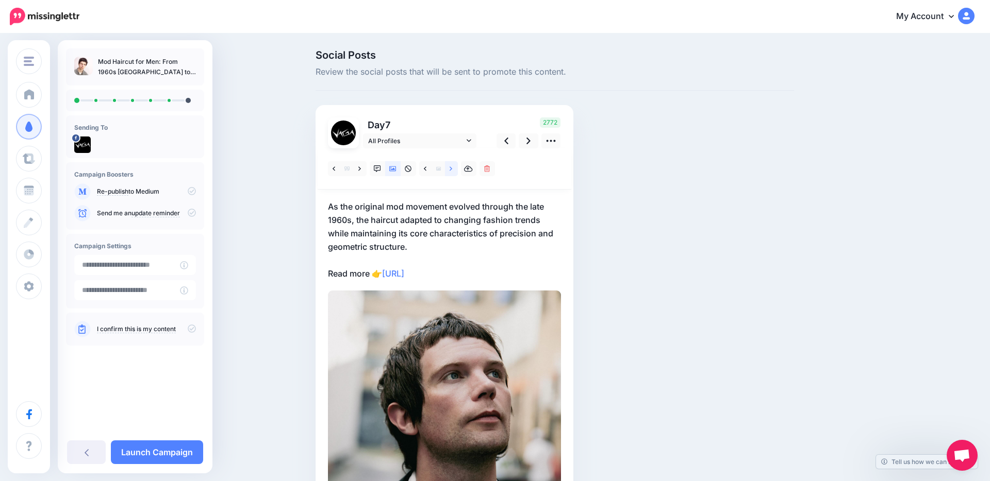
click at [451, 167] on icon at bounding box center [450, 168] width 3 height 7
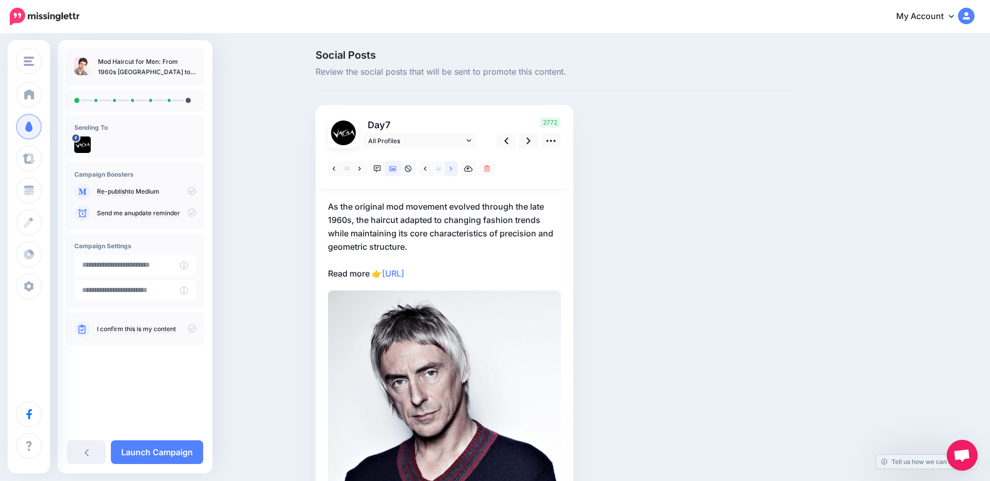
click at [451, 167] on icon at bounding box center [450, 168] width 3 height 7
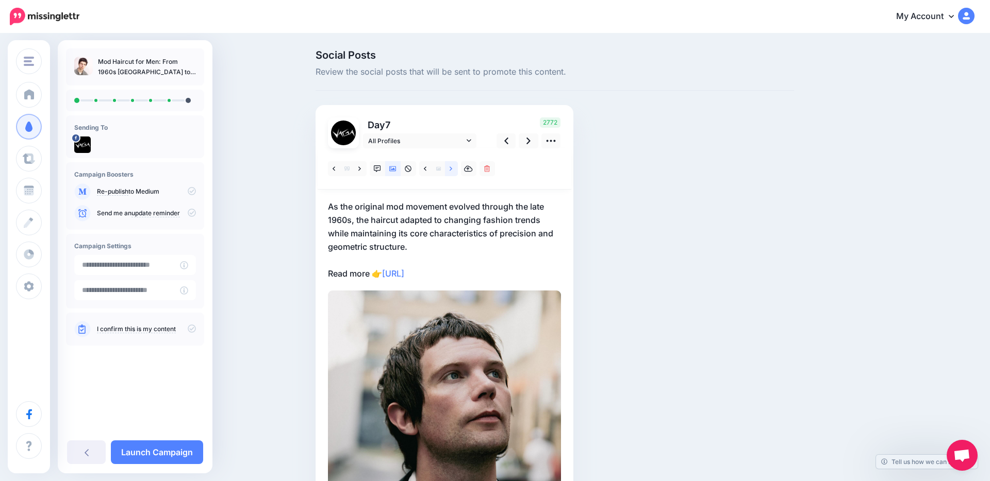
click at [451, 167] on icon at bounding box center [450, 168] width 3 height 7
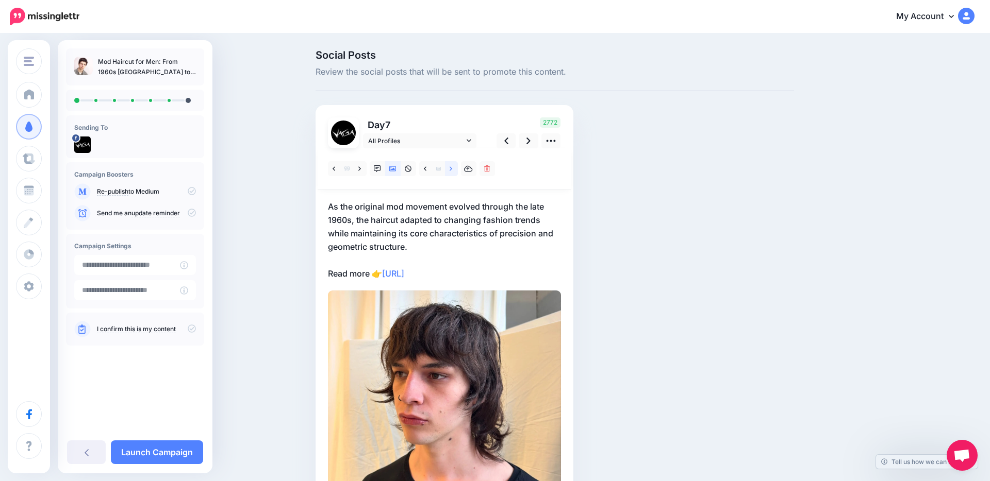
click at [451, 166] on icon at bounding box center [450, 168] width 3 height 7
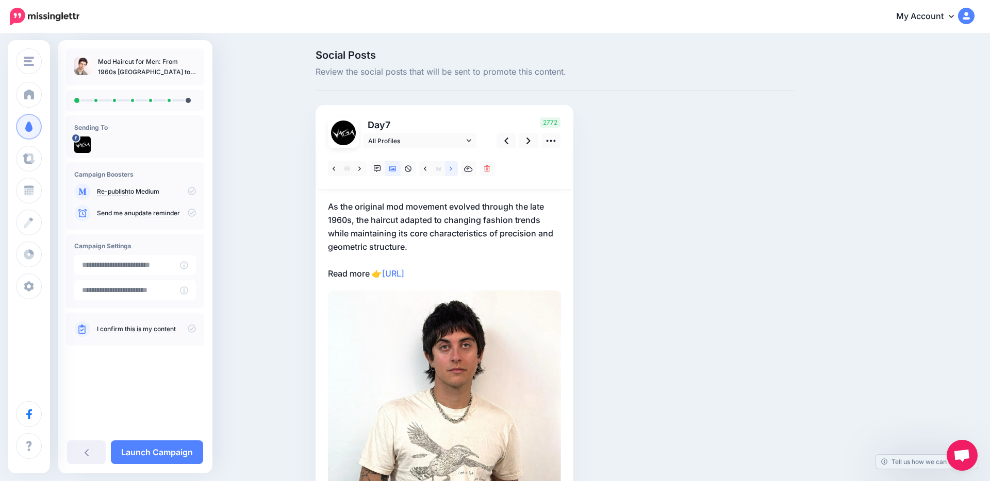
click at [451, 166] on icon at bounding box center [450, 168] width 3 height 7
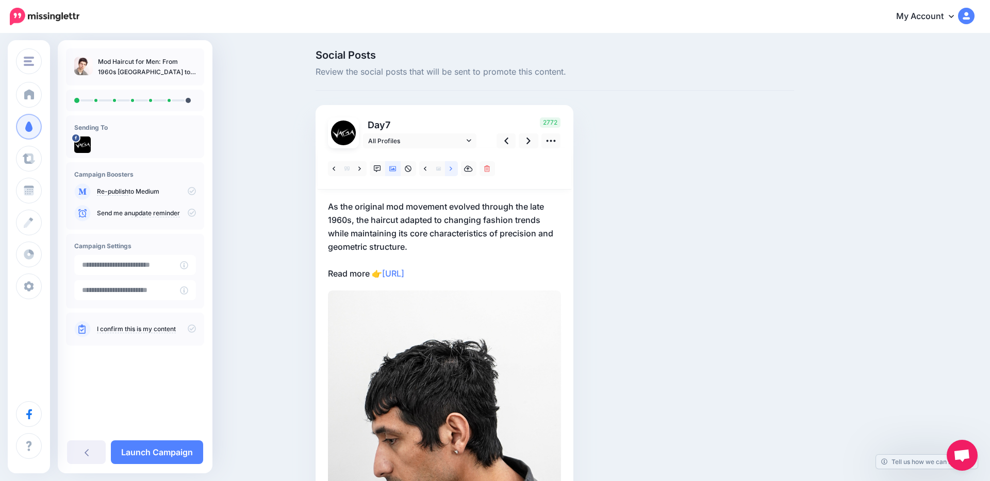
click at [451, 166] on icon at bounding box center [450, 168] width 3 height 7
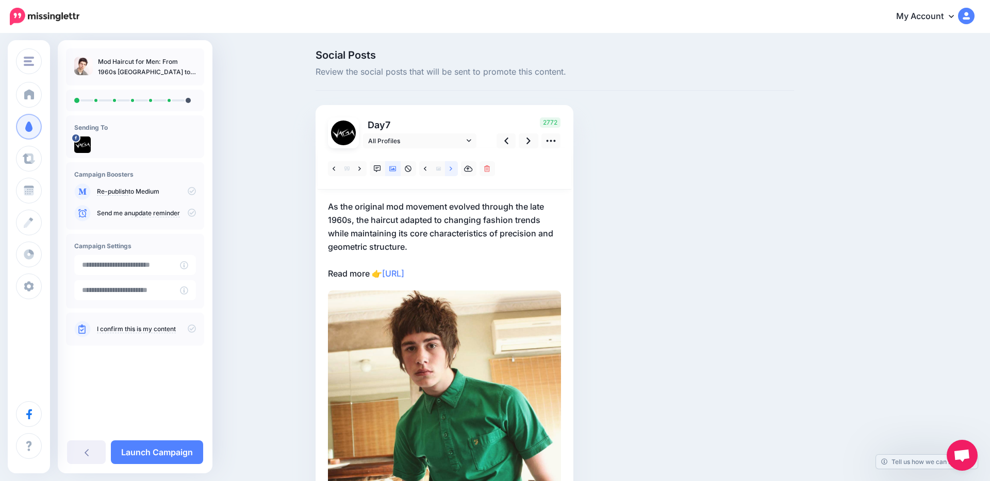
click at [451, 166] on icon at bounding box center [450, 168] width 3 height 7
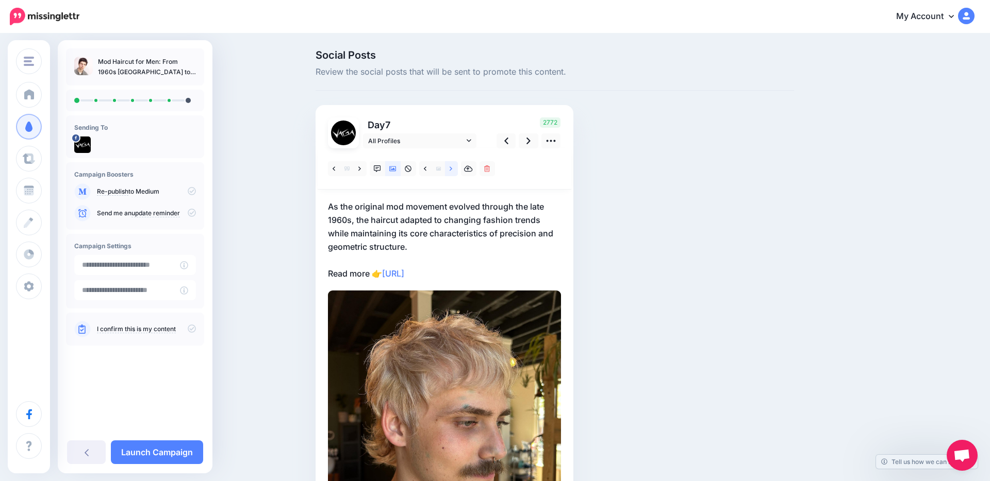
click at [451, 166] on icon at bounding box center [450, 168] width 3 height 7
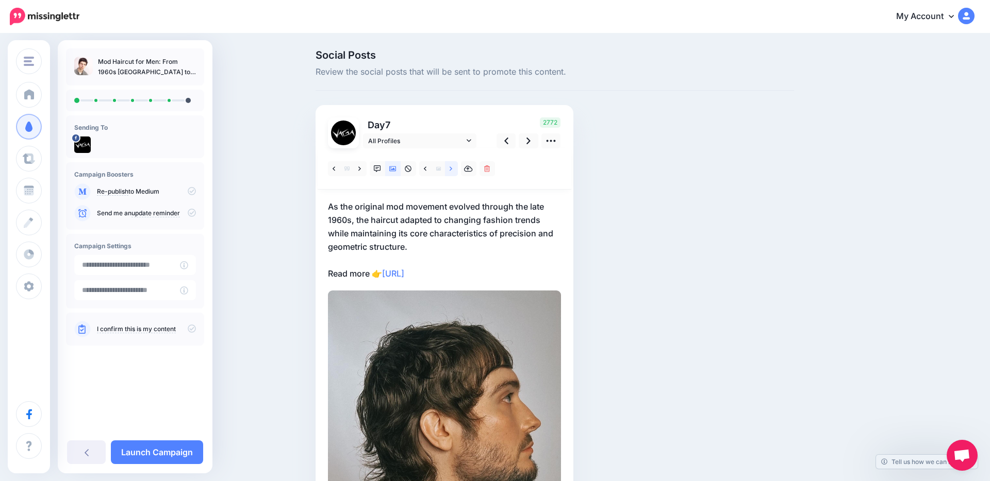
click at [451, 166] on icon at bounding box center [450, 168] width 3 height 7
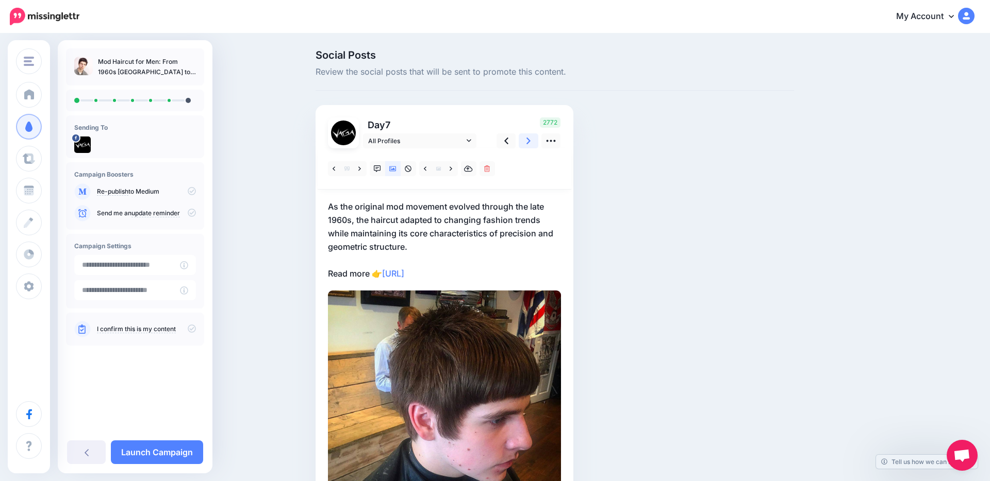
click at [528, 138] on icon at bounding box center [528, 141] width 4 height 11
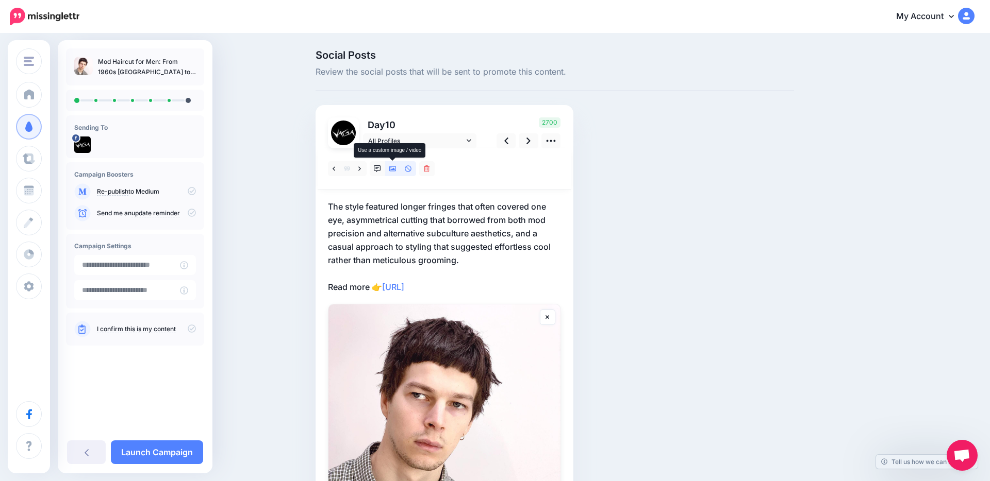
click at [390, 169] on icon at bounding box center [392, 168] width 7 height 7
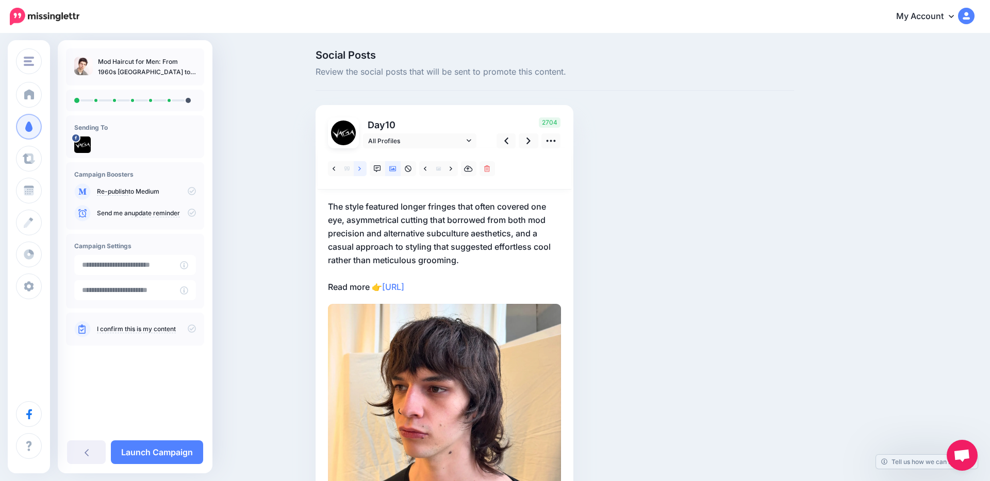
click at [357, 169] on link at bounding box center [360, 168] width 13 height 15
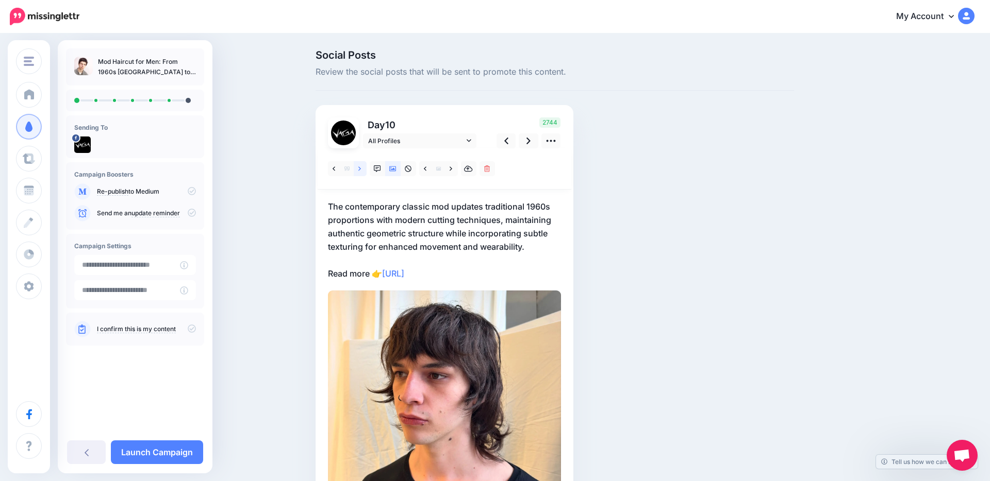
click at [357, 169] on link at bounding box center [360, 168] width 13 height 15
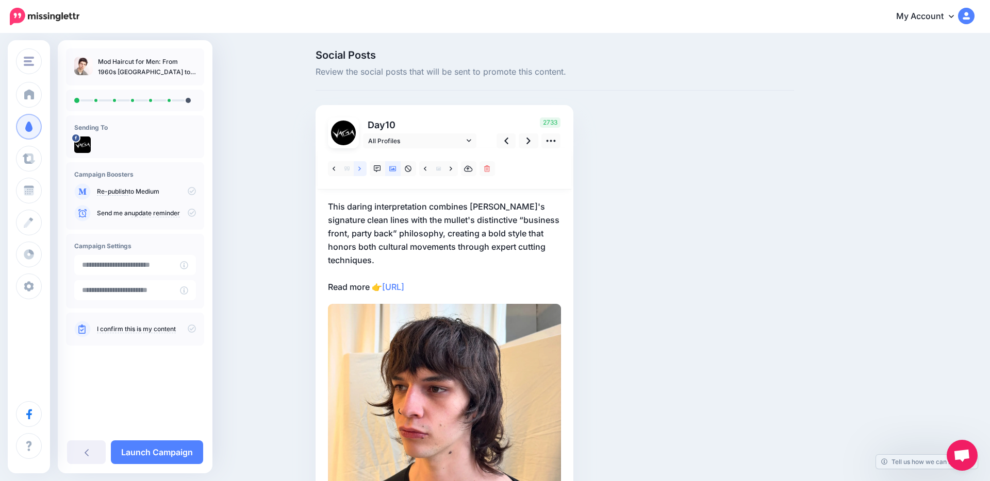
click at [357, 168] on link at bounding box center [360, 168] width 13 height 15
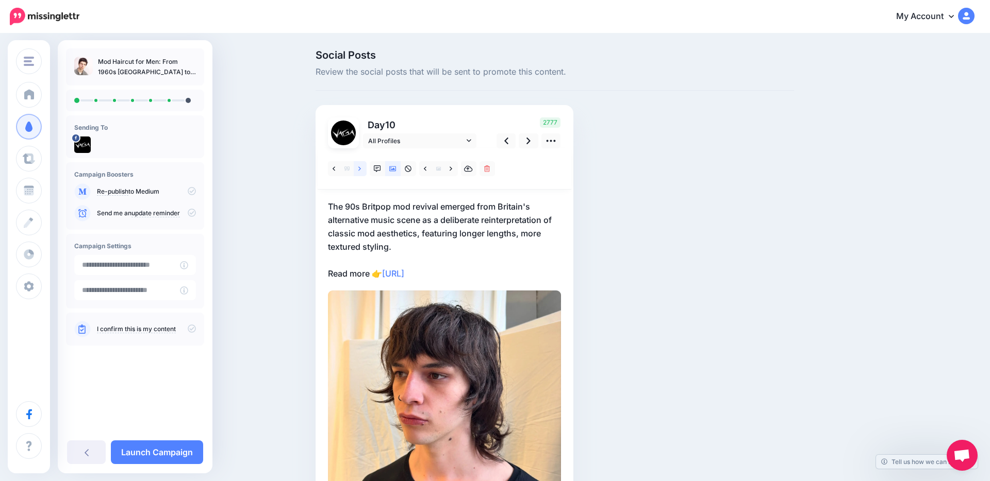
click at [357, 168] on link at bounding box center [360, 168] width 13 height 15
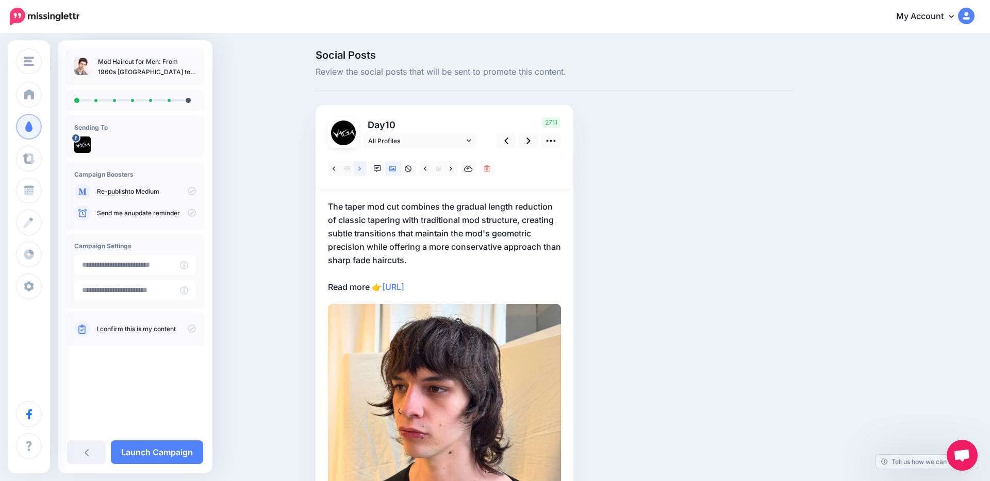
click at [357, 168] on link at bounding box center [360, 168] width 13 height 15
click at [361, 166] on icon at bounding box center [359, 168] width 3 height 7
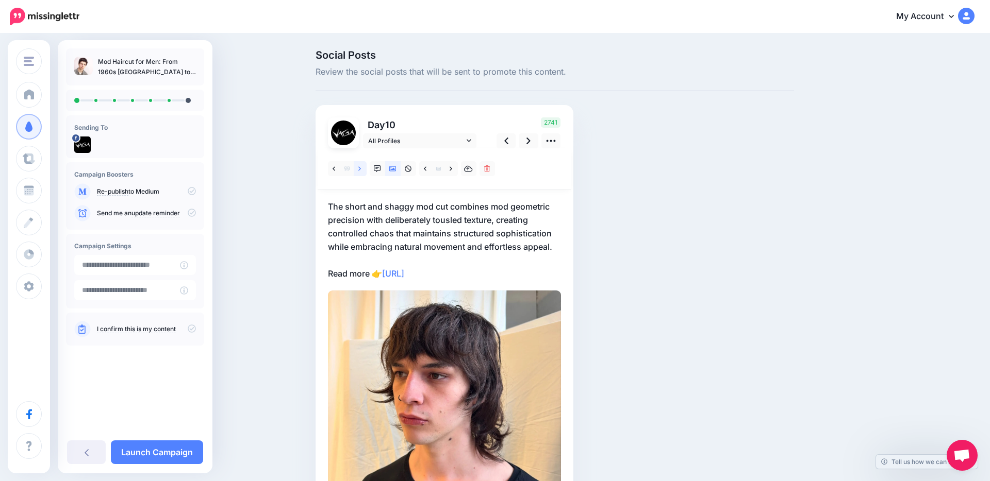
click at [361, 166] on icon at bounding box center [359, 168] width 3 height 7
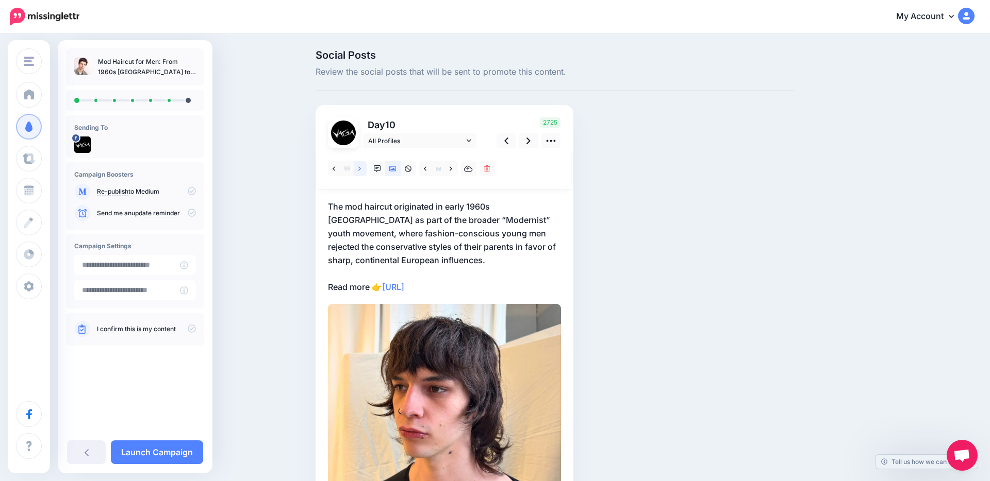
click at [360, 169] on icon at bounding box center [359, 168] width 3 height 4
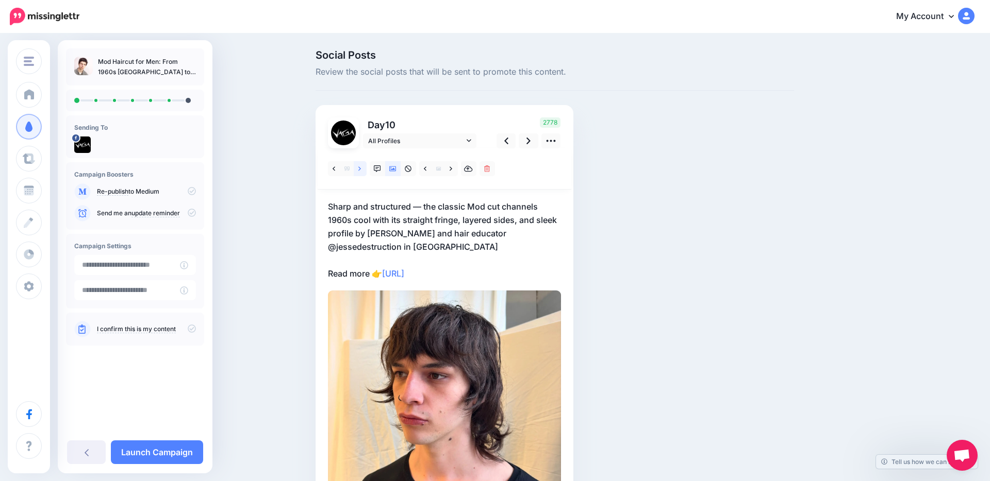
click at [360, 169] on icon at bounding box center [359, 168] width 3 height 4
click at [360, 169] on icon at bounding box center [359, 168] width 3 height 7
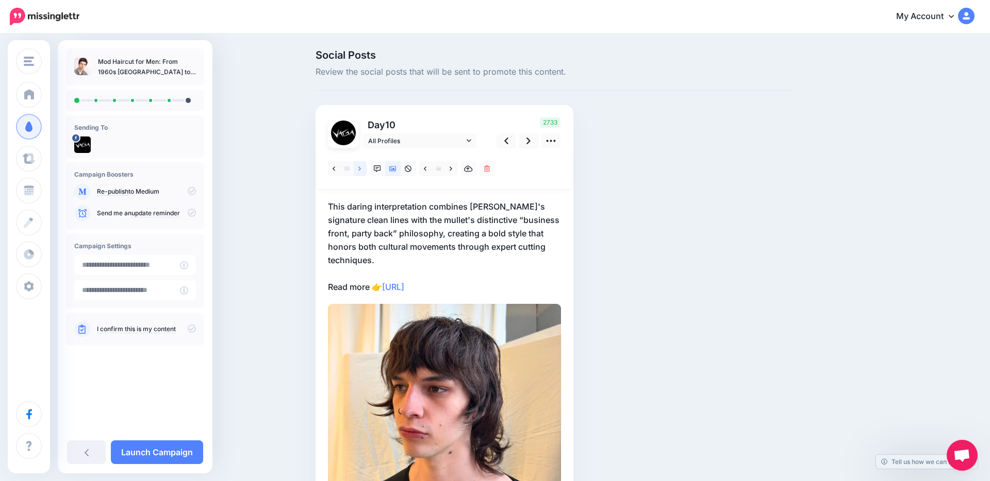
click at [360, 169] on icon at bounding box center [359, 168] width 3 height 7
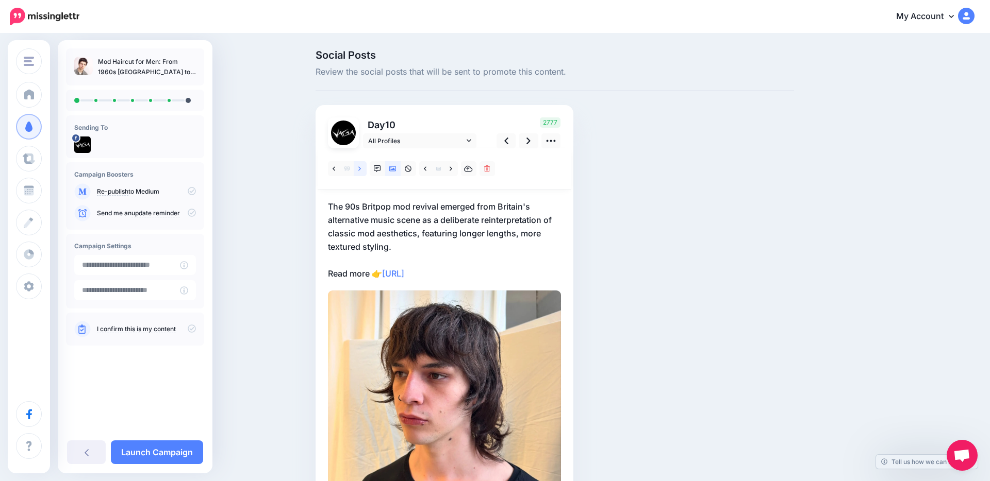
click at [360, 169] on icon at bounding box center [359, 168] width 3 height 7
click at [360, 169] on icon at bounding box center [359, 168] width 3 height 4
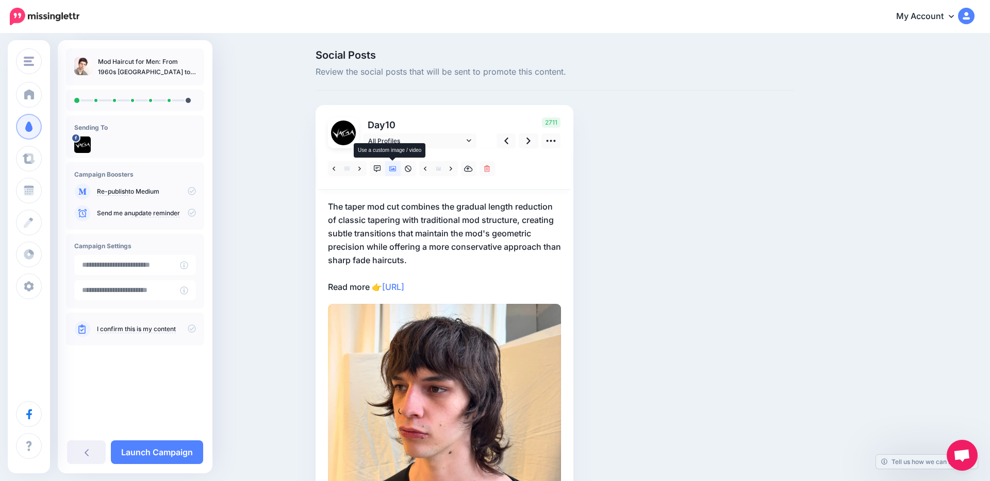
click at [392, 170] on icon at bounding box center [392, 168] width 7 height 5
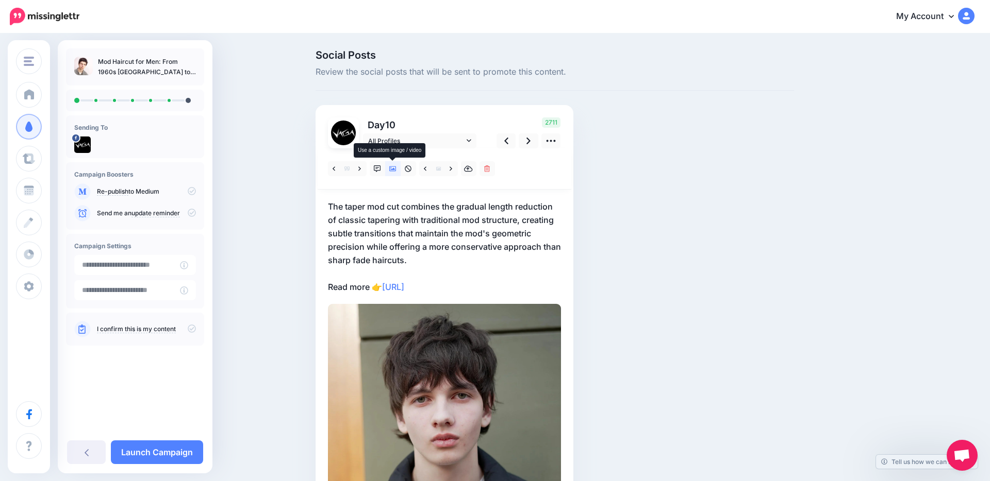
click at [392, 170] on icon at bounding box center [392, 168] width 7 height 5
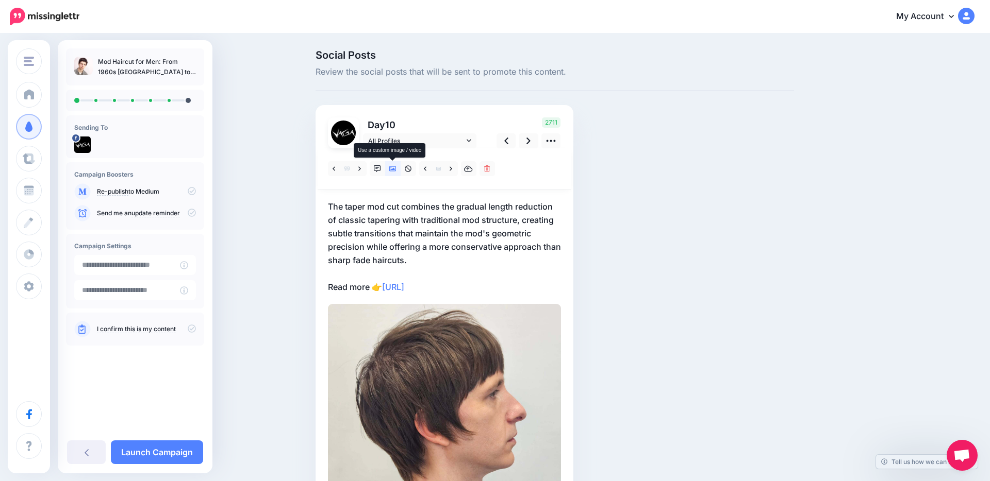
click at [392, 170] on icon at bounding box center [392, 168] width 7 height 5
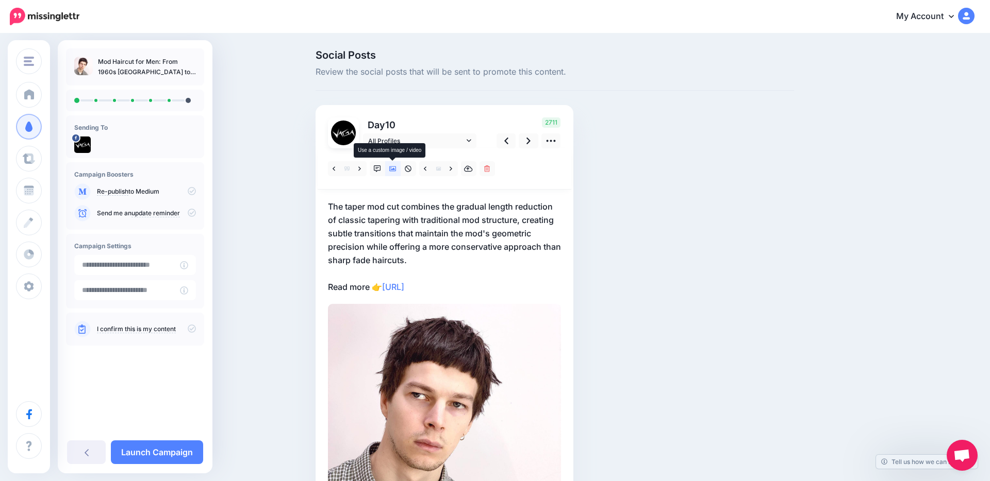
click at [392, 170] on icon at bounding box center [392, 168] width 7 height 5
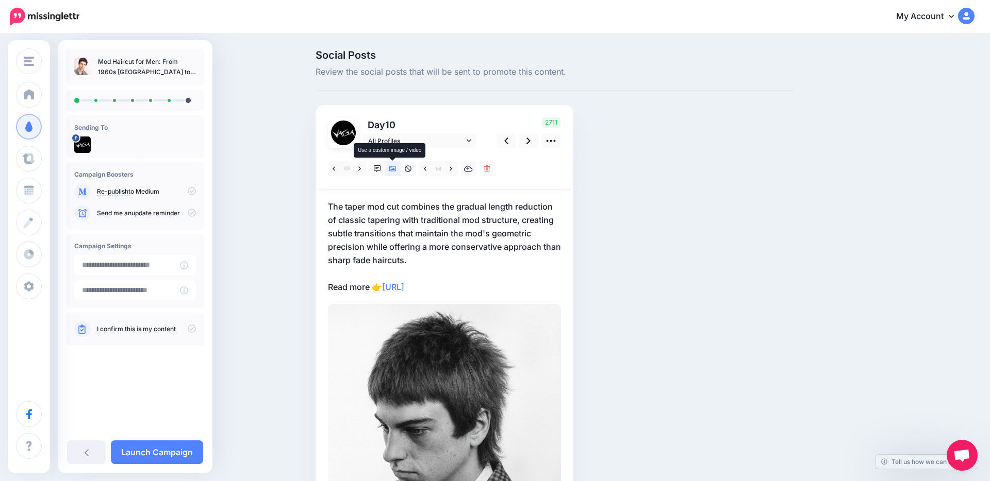
click at [392, 169] on icon at bounding box center [392, 168] width 7 height 5
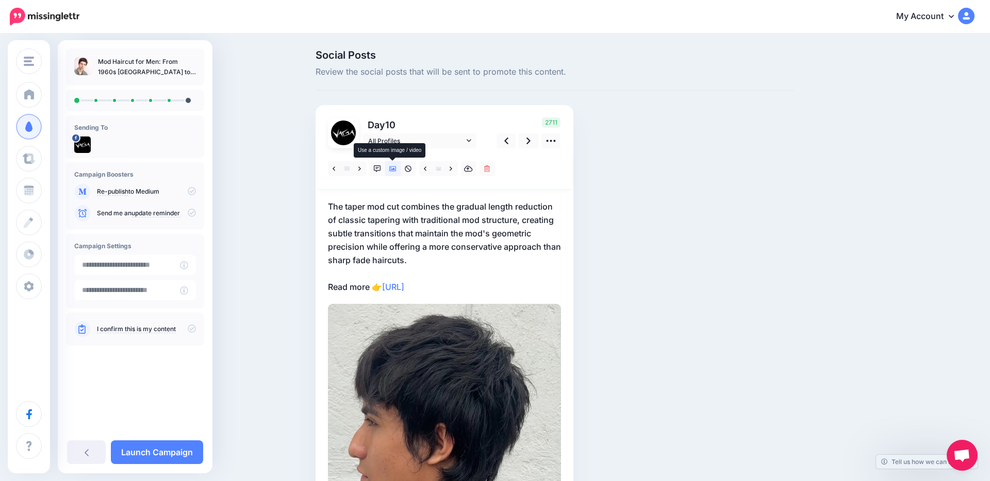
click at [392, 169] on icon at bounding box center [392, 168] width 7 height 5
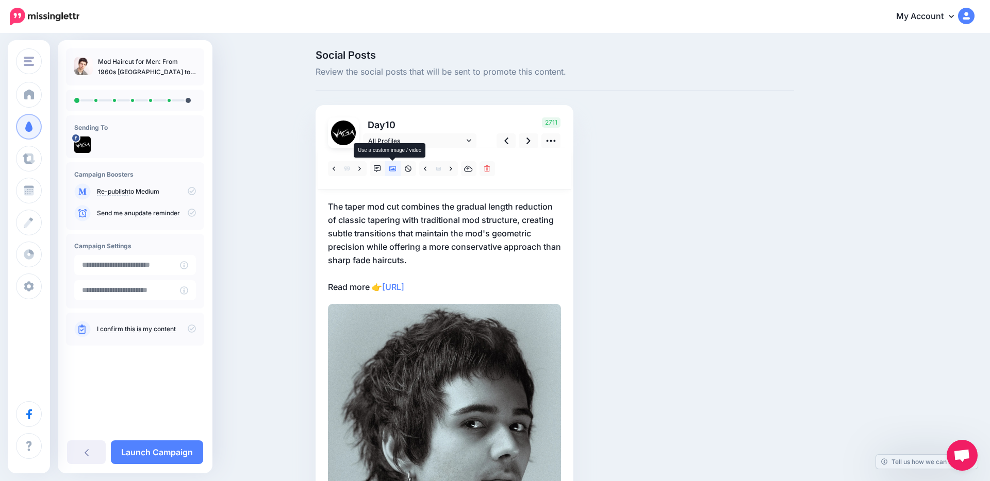
click at [392, 169] on icon at bounding box center [392, 168] width 7 height 5
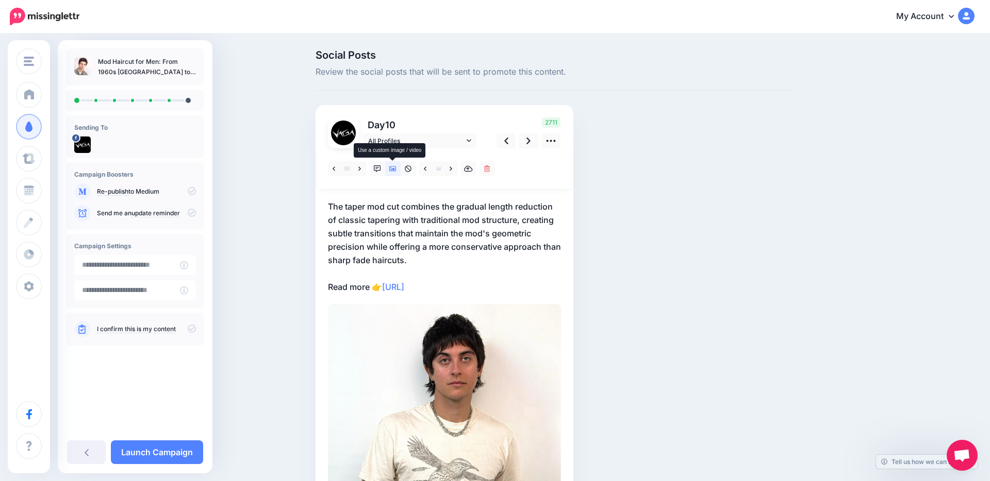
click at [392, 169] on icon at bounding box center [392, 168] width 7 height 5
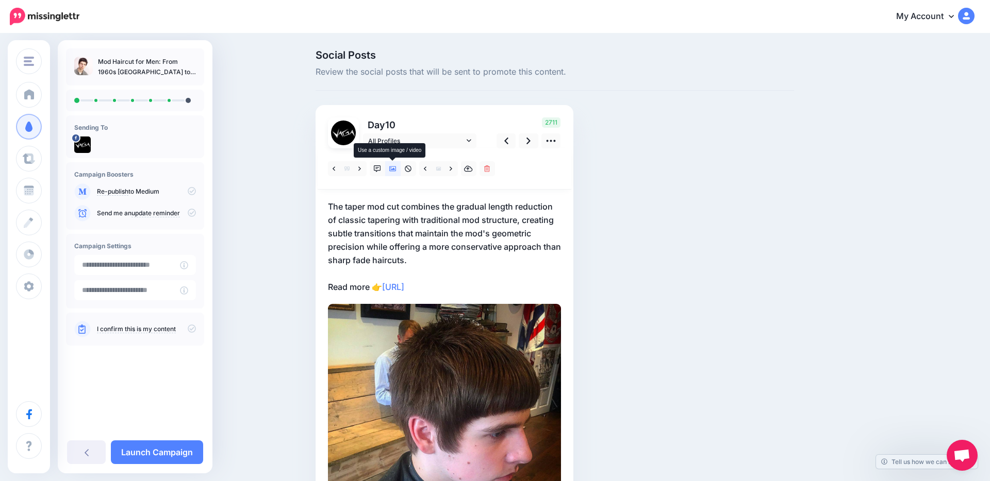
click at [392, 169] on icon at bounding box center [392, 168] width 7 height 5
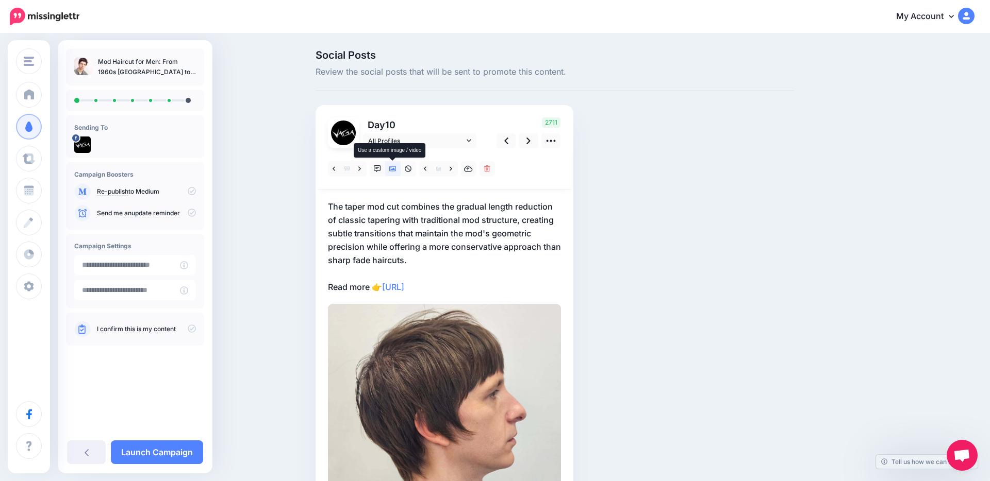
click at [392, 169] on icon at bounding box center [392, 168] width 7 height 5
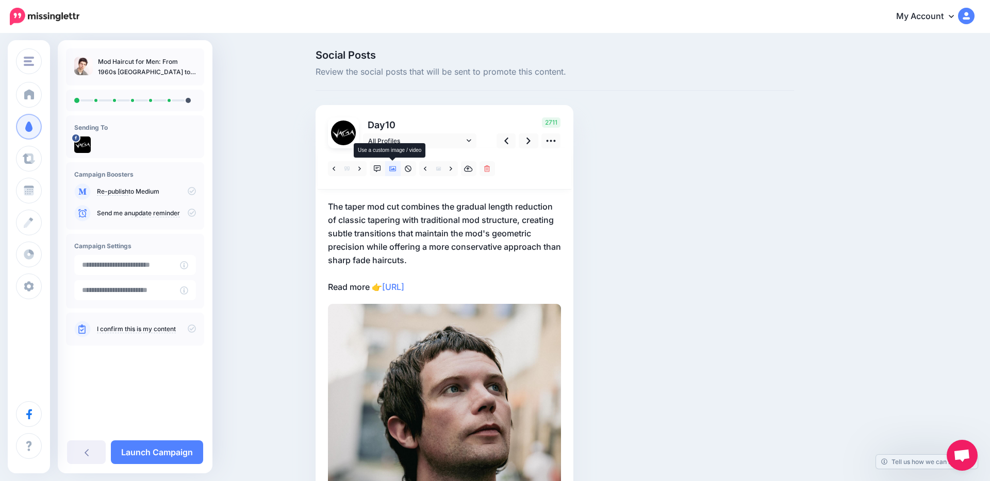
click at [392, 170] on icon at bounding box center [392, 168] width 7 height 5
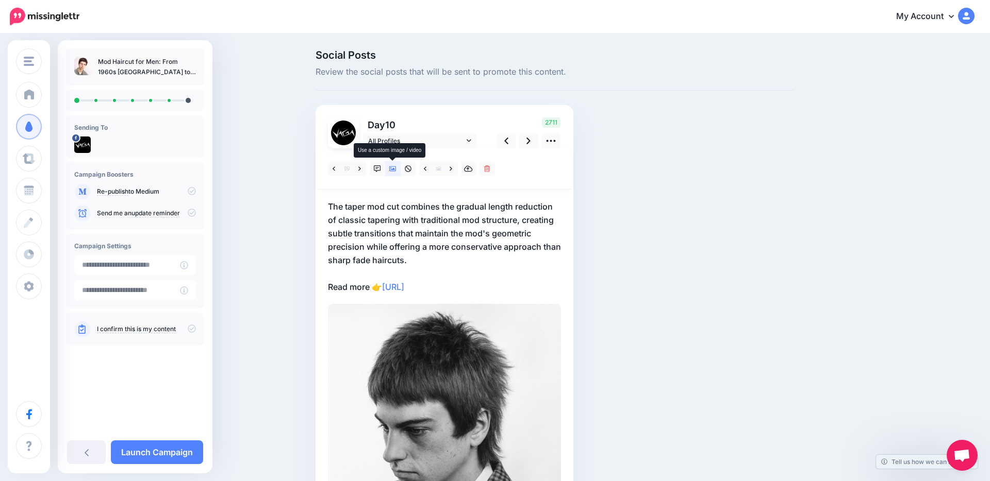
click at [392, 170] on icon at bounding box center [392, 168] width 7 height 5
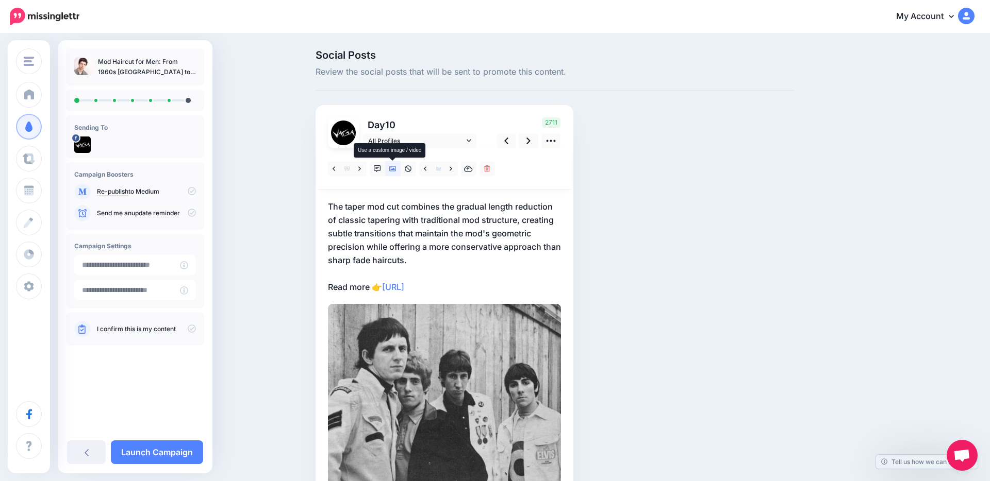
click at [392, 170] on icon at bounding box center [392, 168] width 7 height 5
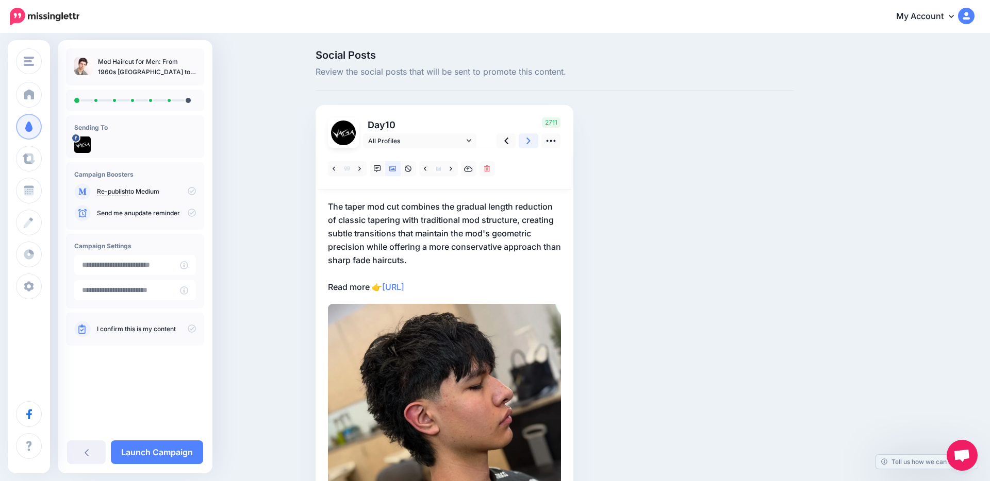
click at [524, 145] on link at bounding box center [528, 140] width 20 height 15
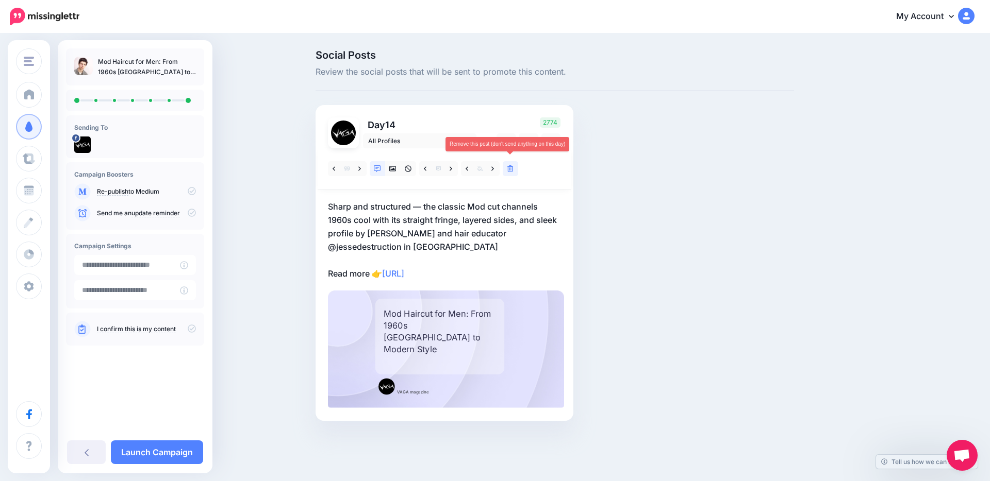
click at [513, 171] on icon at bounding box center [510, 168] width 6 height 7
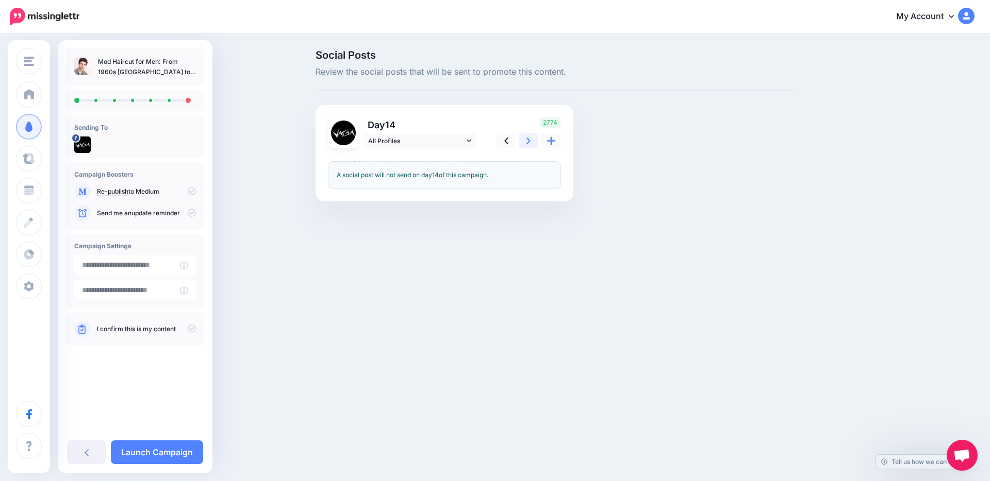
click at [527, 146] on link at bounding box center [528, 140] width 20 height 15
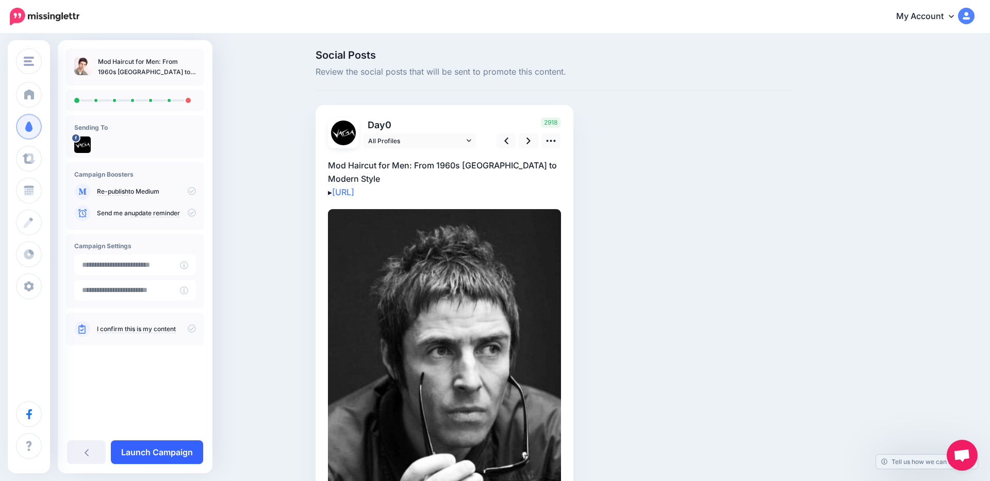
click at [169, 452] on link "Launch Campaign" at bounding box center [157, 453] width 92 height 24
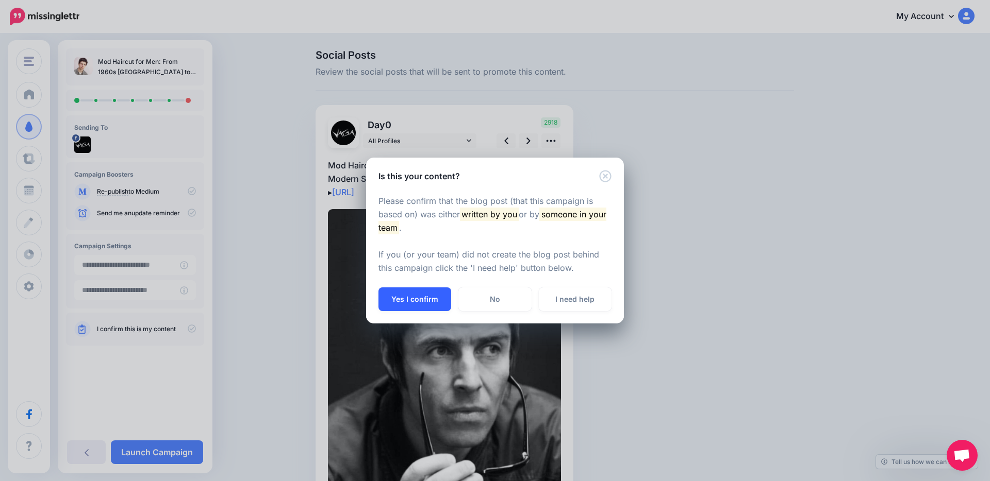
click at [415, 303] on button "Yes I confirm" at bounding box center [414, 300] width 73 height 24
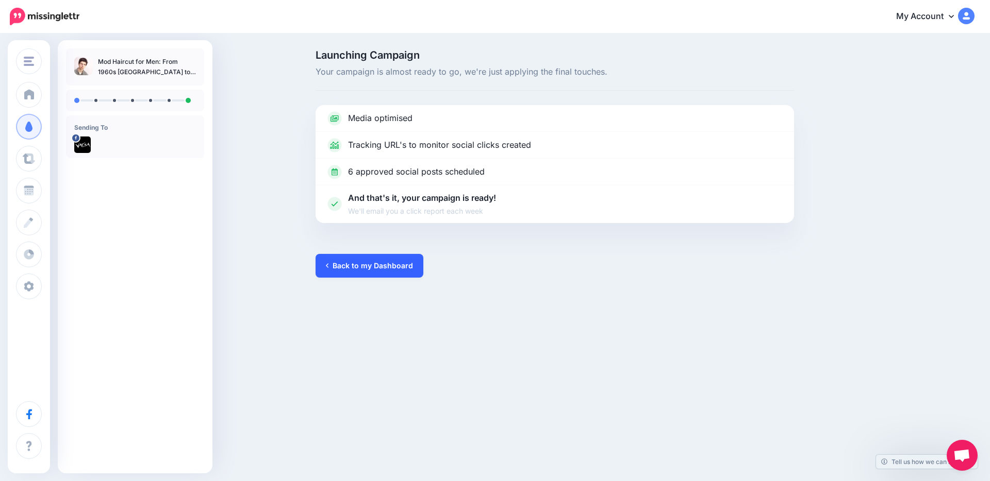
click at [383, 260] on link "Back to my Dashboard" at bounding box center [369, 266] width 108 height 24
